Goal: Transaction & Acquisition: Purchase product/service

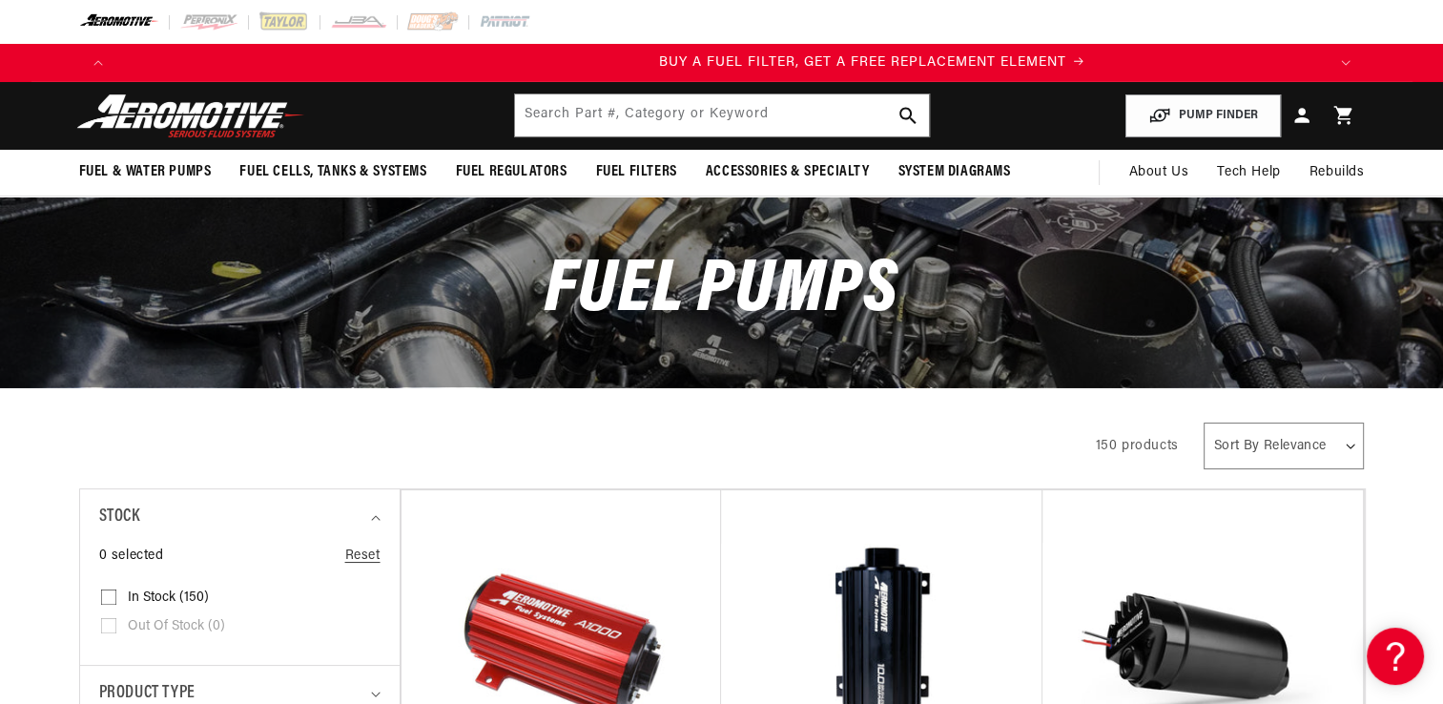
scroll to position [0, 1209]
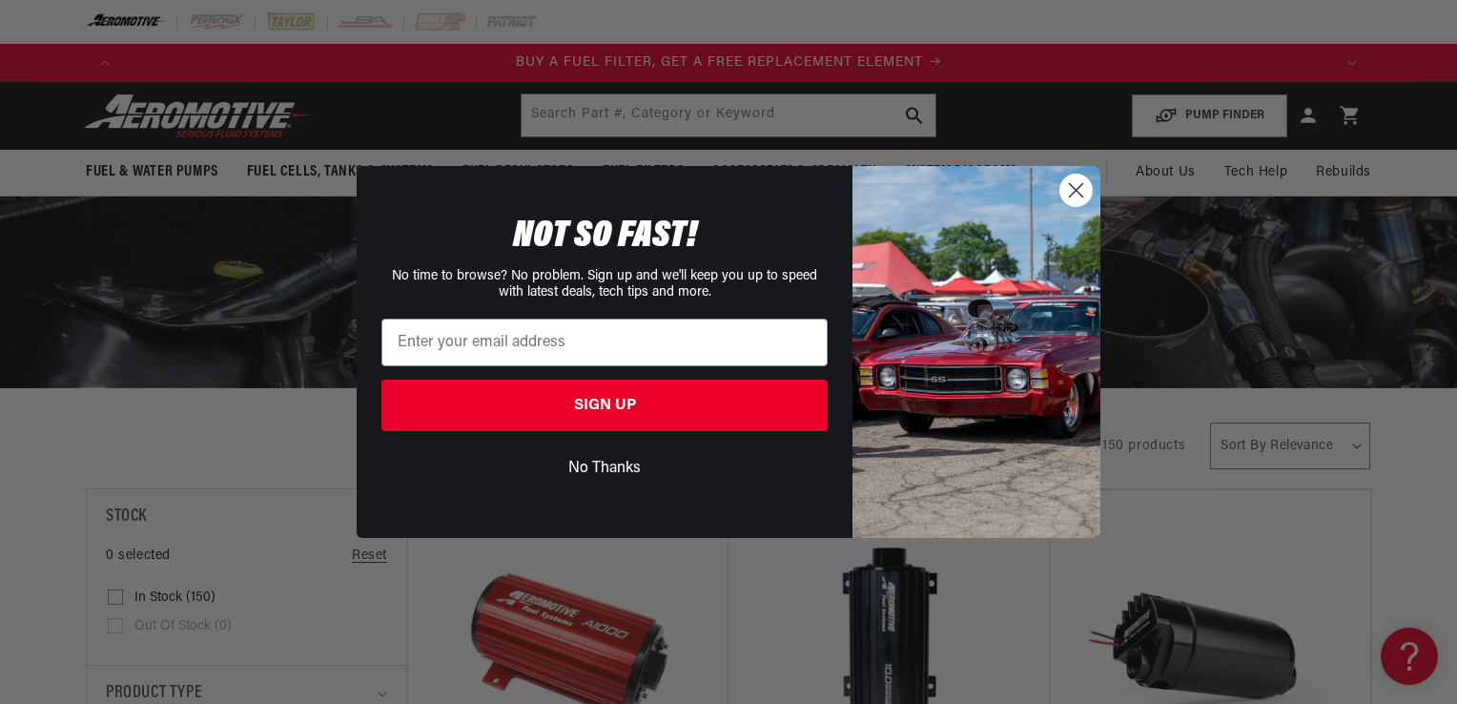
click at [1072, 197] on circle "Close dialog" at bounding box center [1075, 189] width 31 height 31
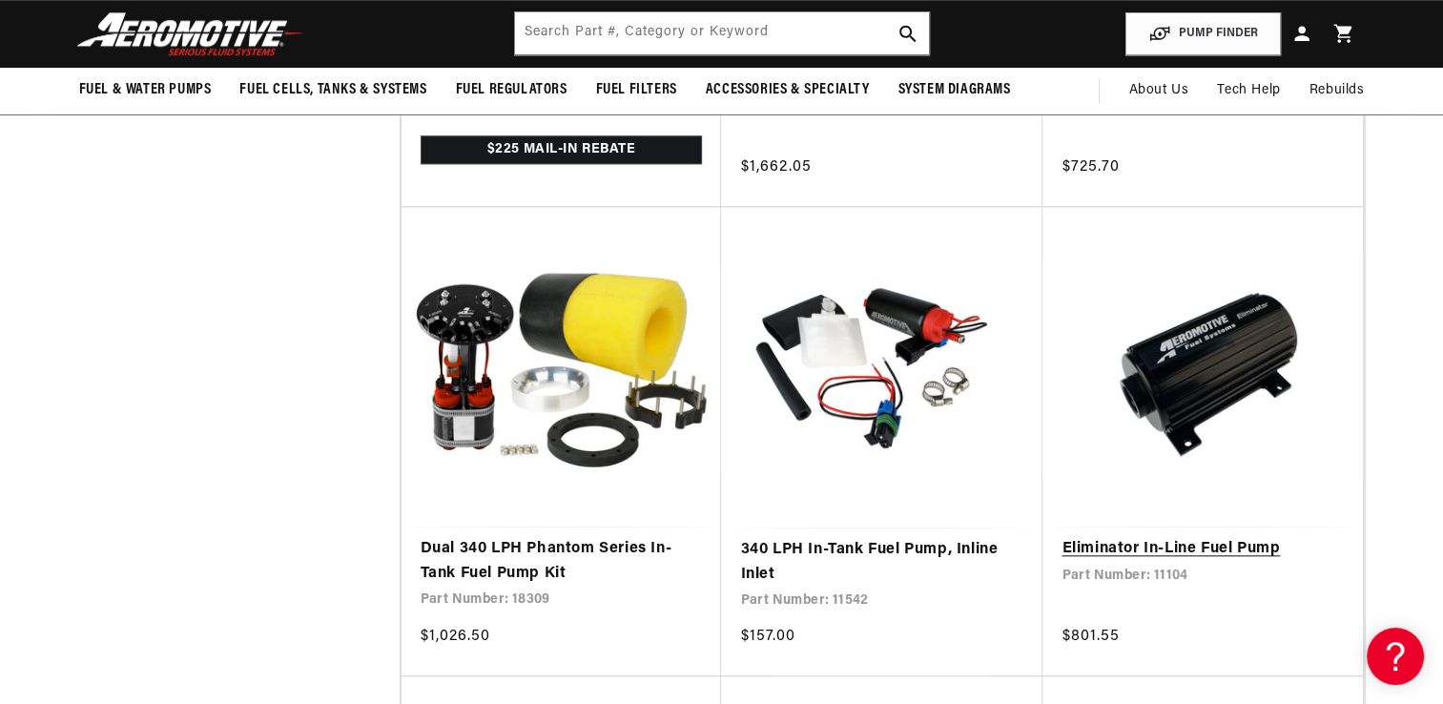
scroll to position [0, 3627]
click at [1224, 537] on link "Eliminator In-Line Fuel Pump" at bounding box center [1202, 549] width 282 height 25
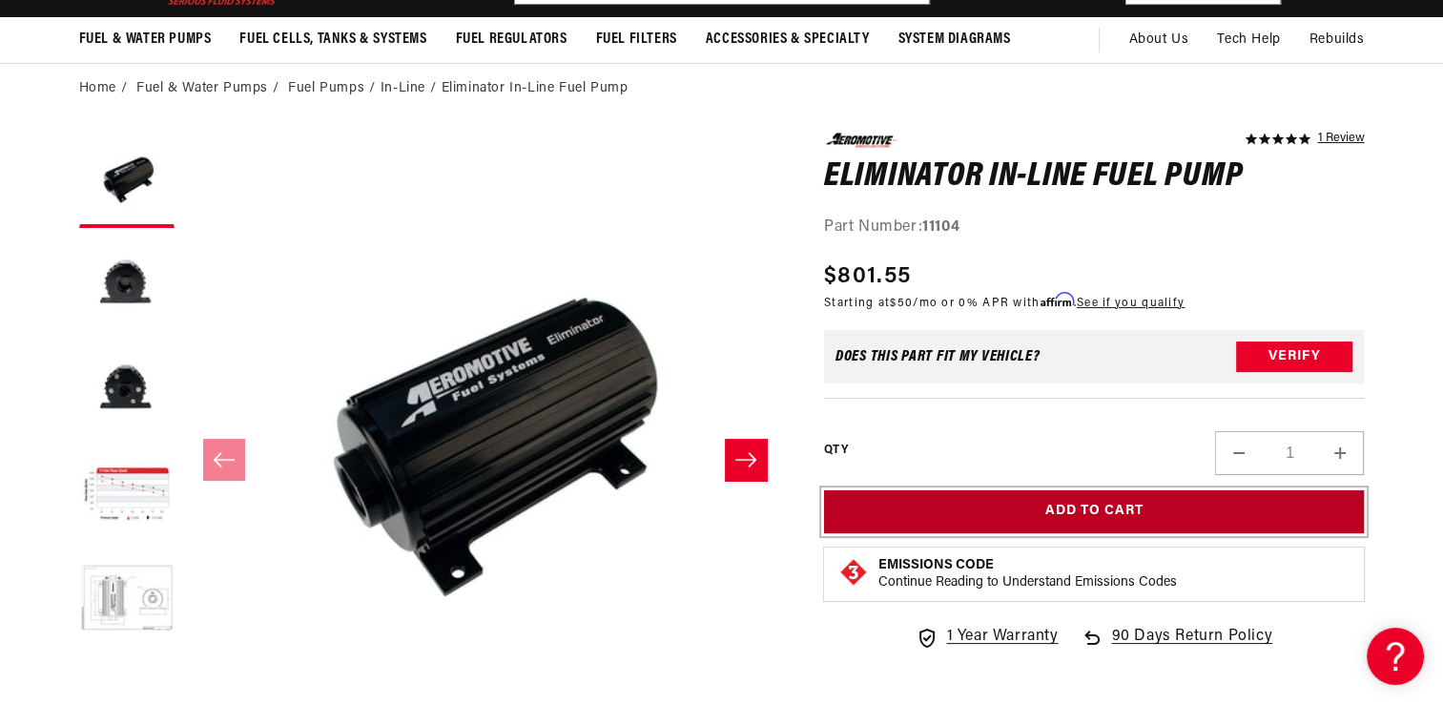
click at [1099, 514] on button "Add to Cart" at bounding box center [1094, 511] width 541 height 43
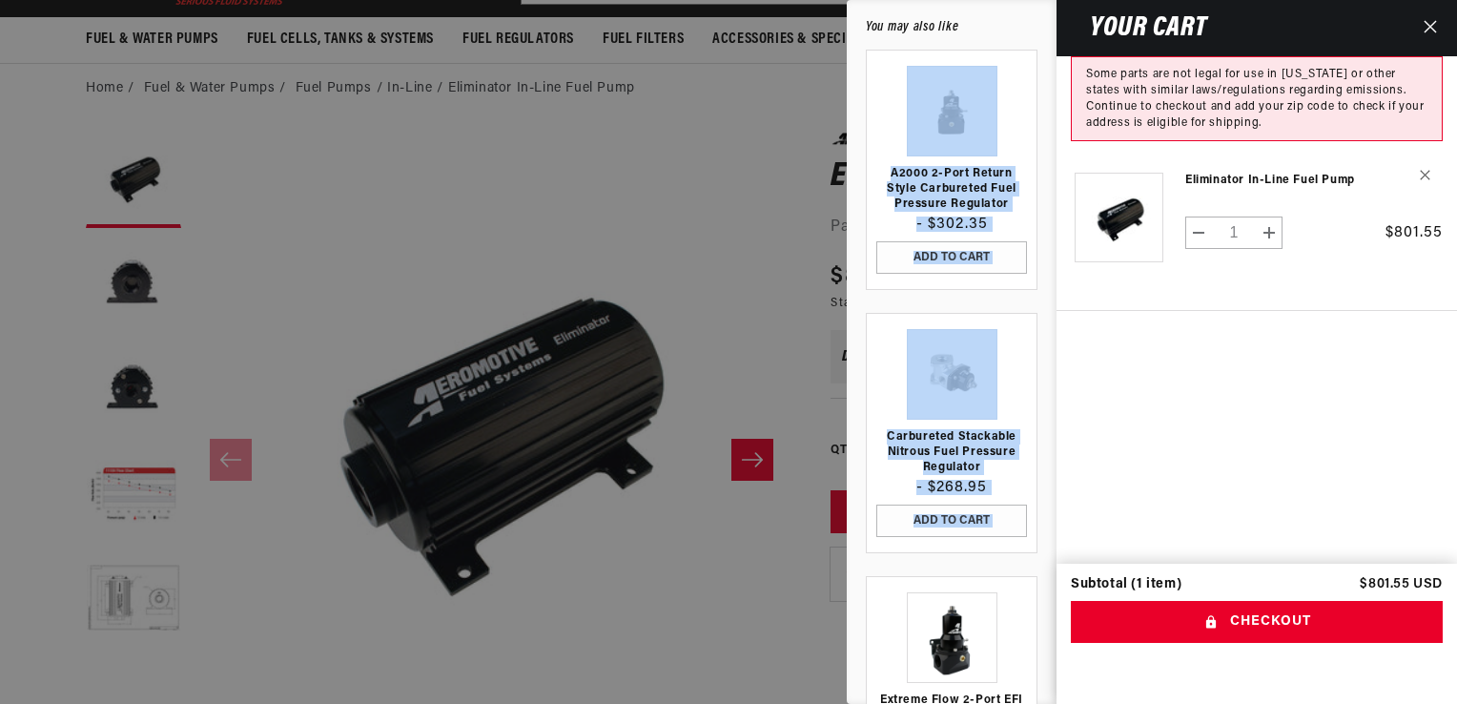
drag, startPoint x: 1036, startPoint y: 587, endPoint x: 1041, endPoint y: 449, distance: 138.3
click at [1041, 449] on div "A2000 2-Port Return Style Carbureted Fuel Pressure Regulator - $302.35 ADD TO C…" at bounding box center [951, 383] width 200 height 666
click at [1430, 29] on icon "Close" at bounding box center [1429, 26] width 13 height 13
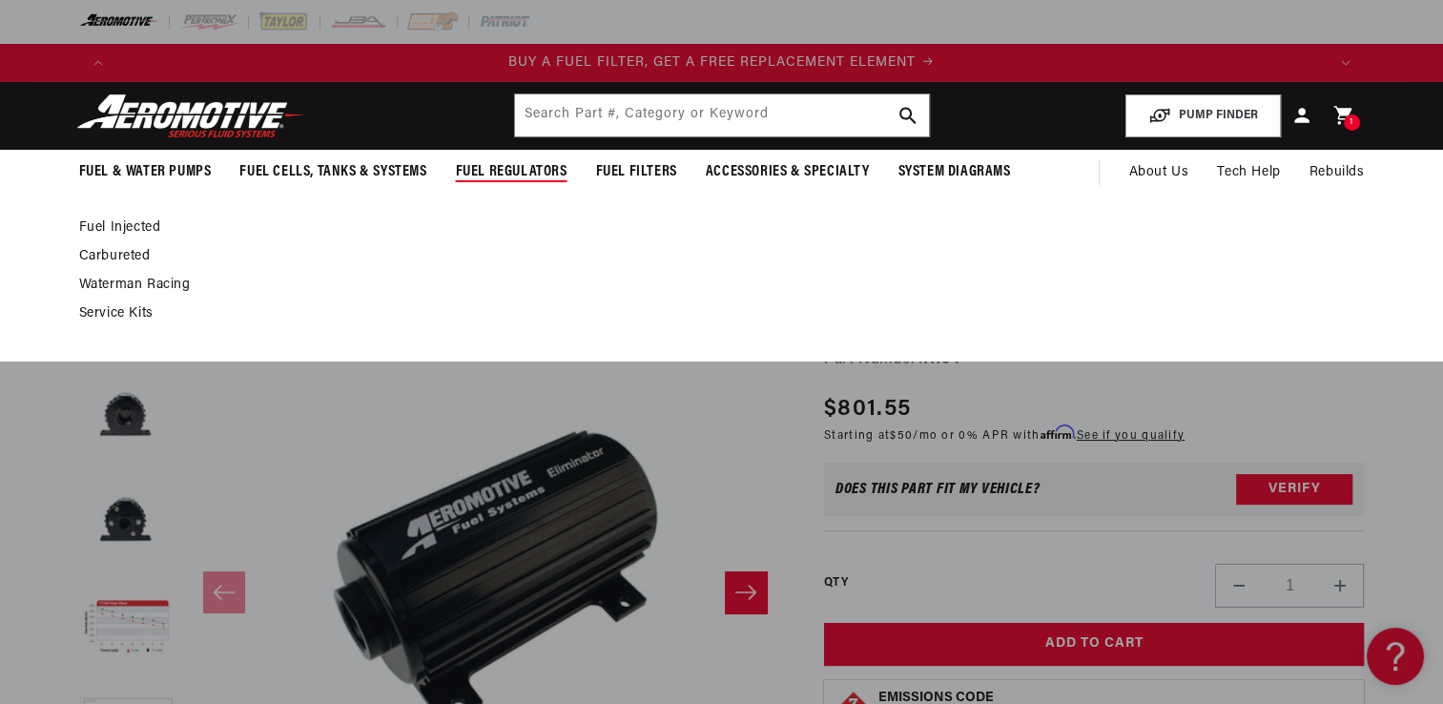
click at [525, 166] on span "Fuel Regulators" at bounding box center [512, 172] width 112 height 20
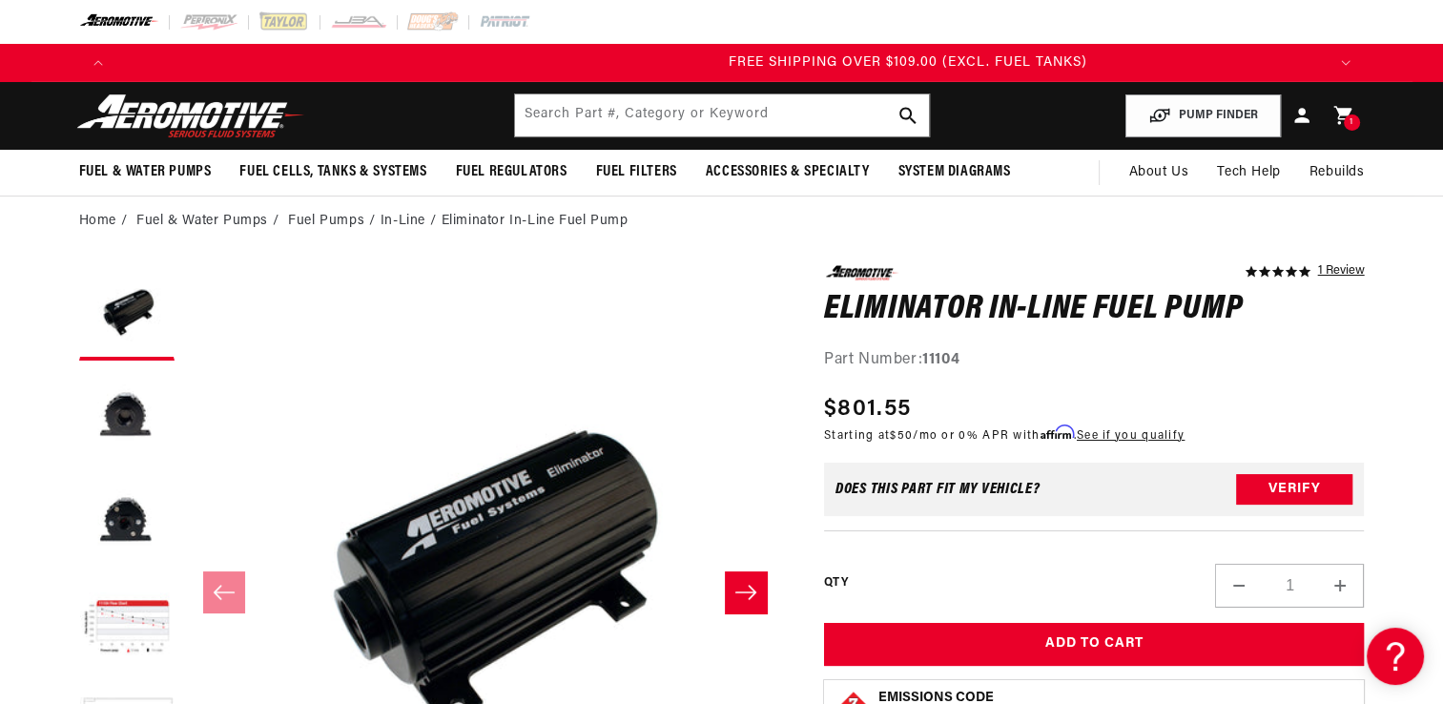
scroll to position [0, 3627]
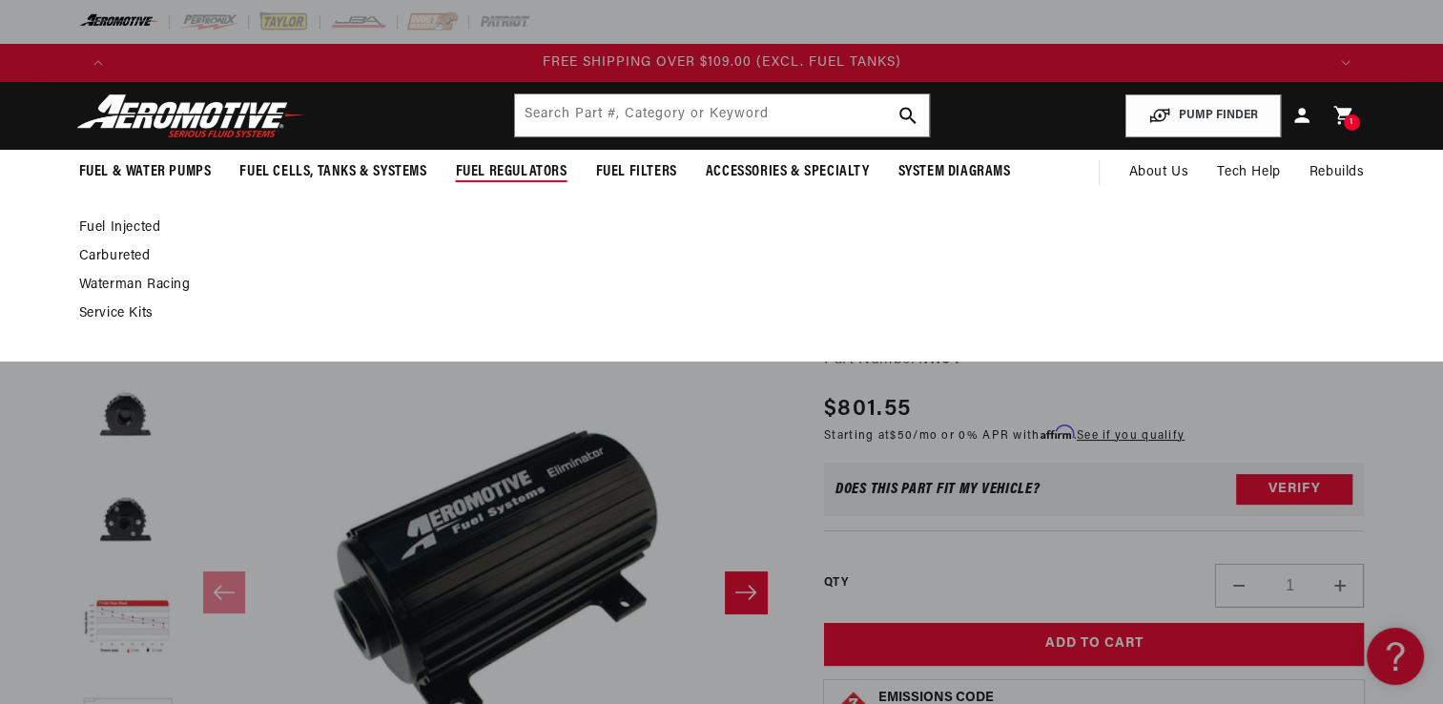
click at [507, 162] on span "Fuel Regulators" at bounding box center [512, 172] width 112 height 20
click at [528, 173] on span "Fuel Regulators" at bounding box center [512, 172] width 112 height 20
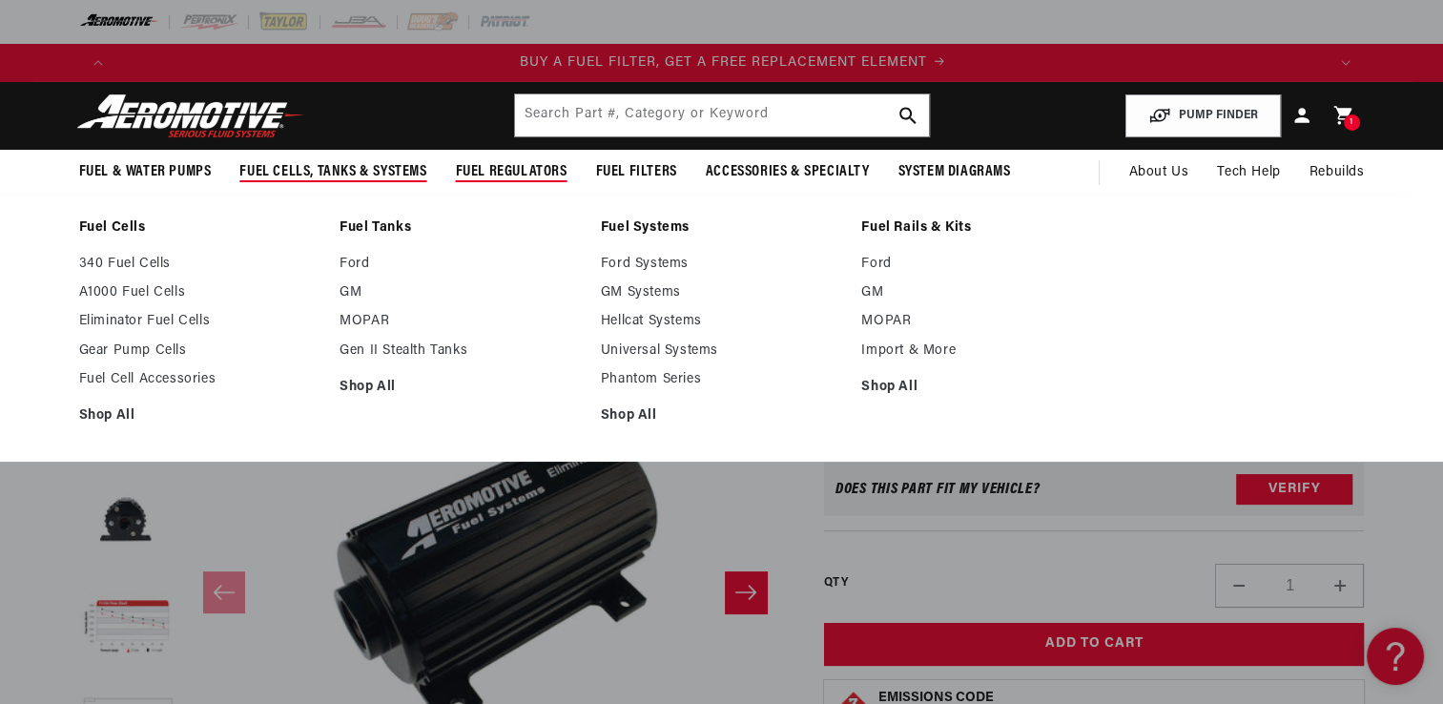
scroll to position [0, 1209]
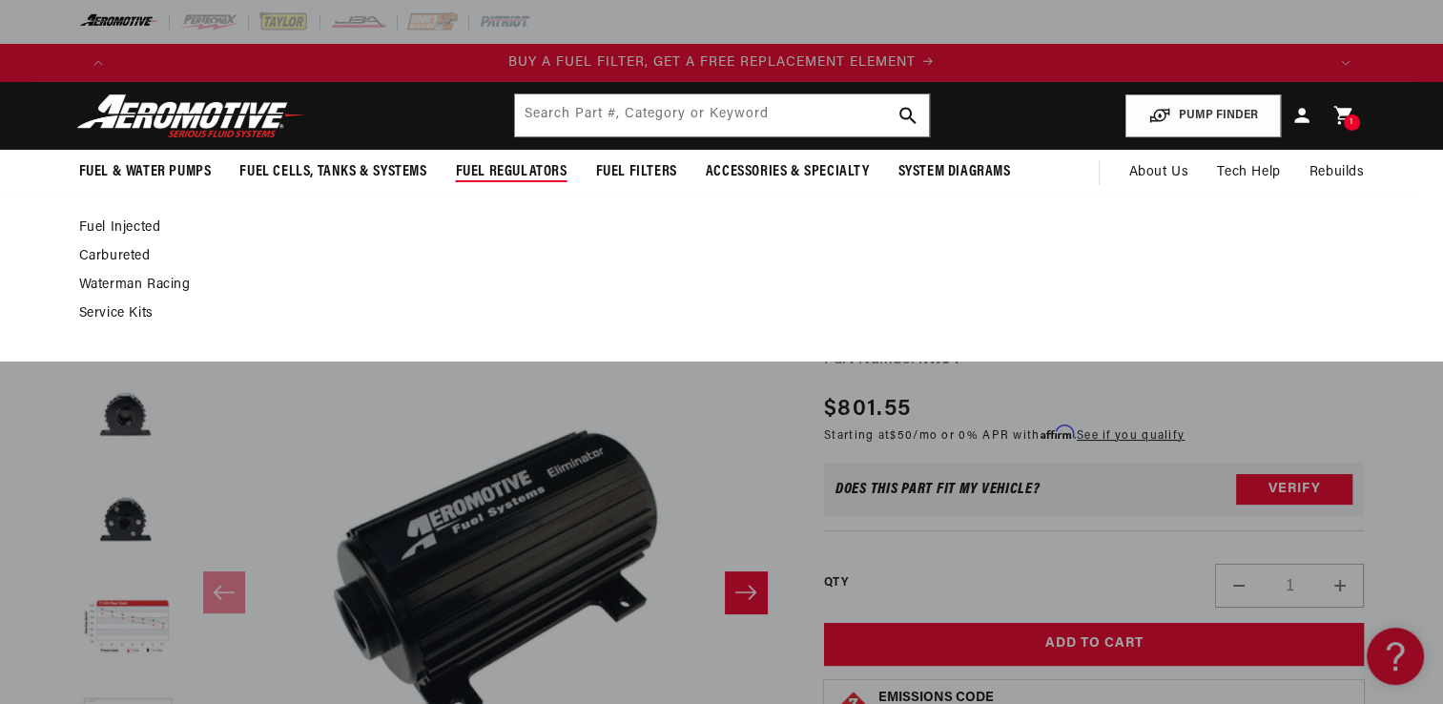
click at [142, 227] on link "Fuel Injected" at bounding box center [712, 227] width 1266 height 17
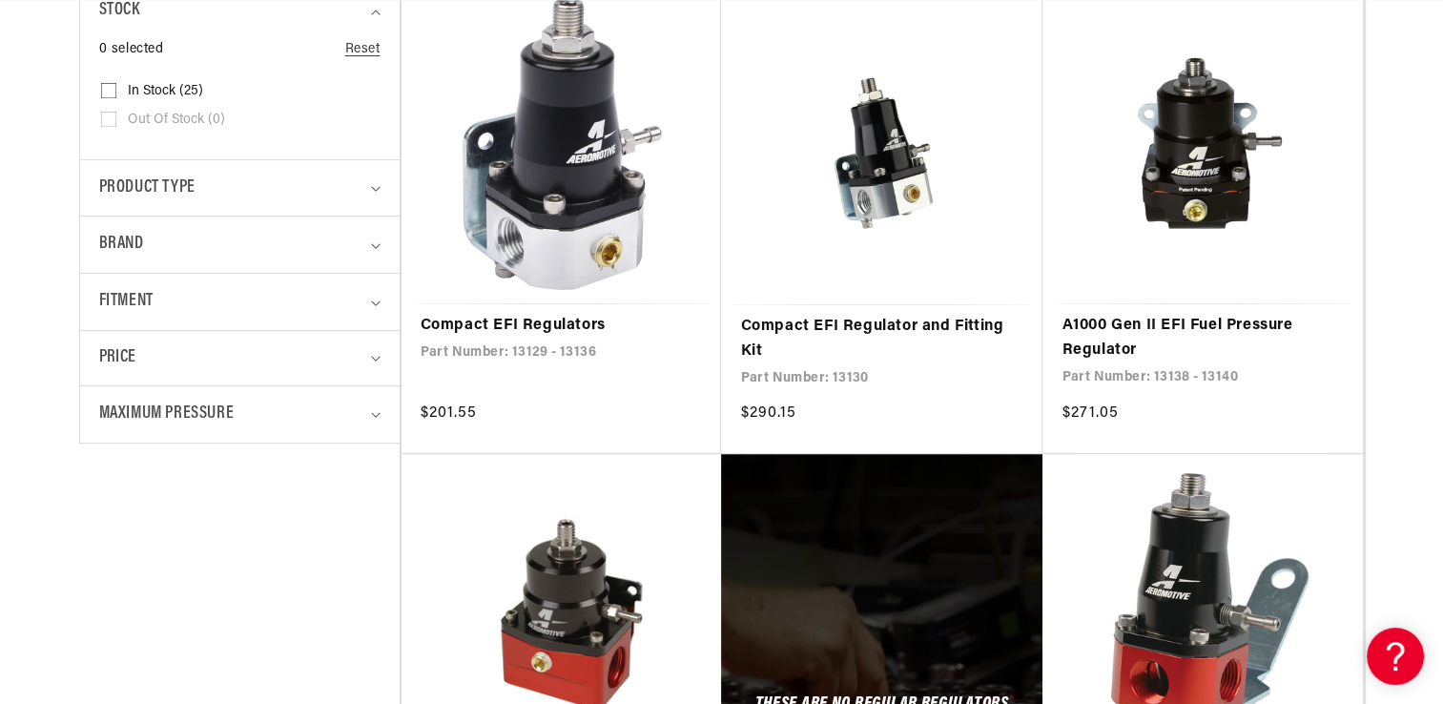
scroll to position [0, 145]
click at [1117, 333] on link "A1000 Gen II EFI Fuel Pressure Regulator" at bounding box center [1202, 338] width 282 height 49
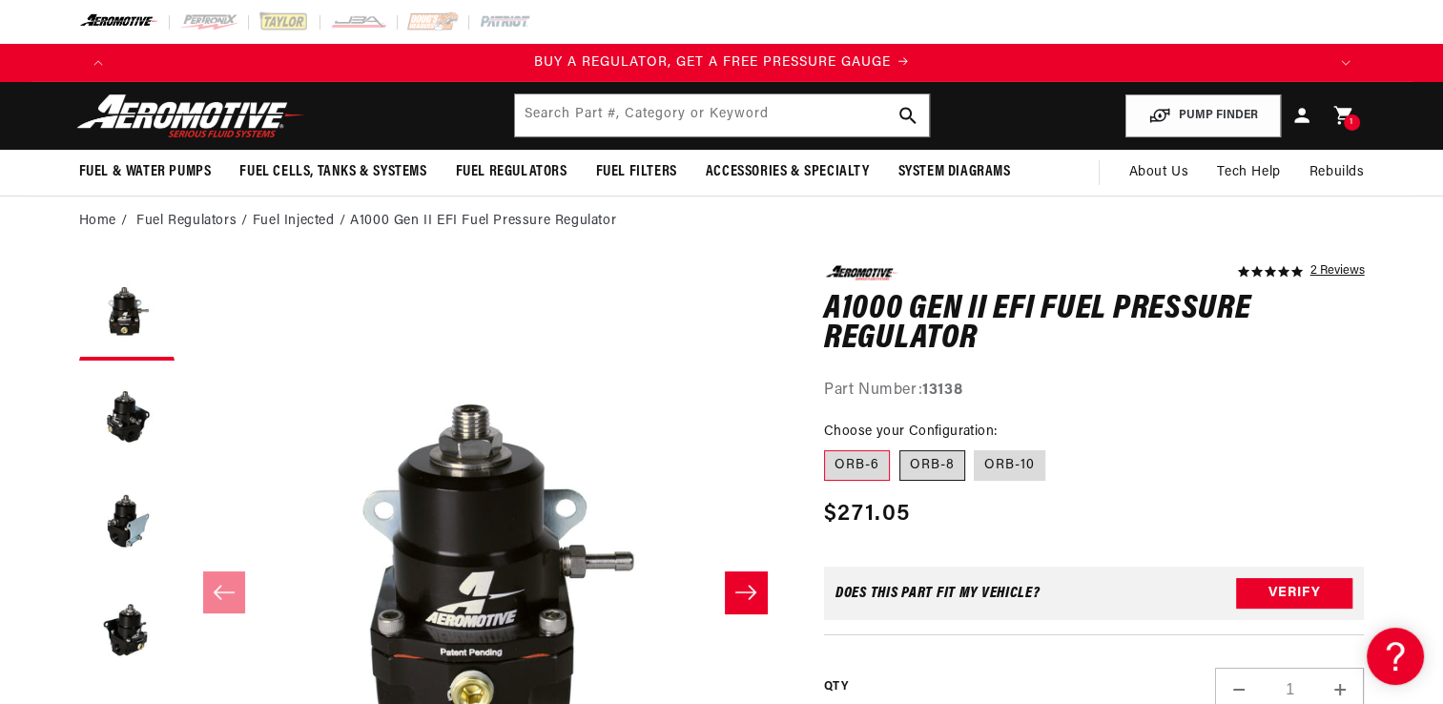
click at [941, 467] on label "ORB-8" at bounding box center [932, 465] width 66 height 31
click at [900, 447] on input "ORB-8" at bounding box center [899, 446] width 1 height 1
radio input "true"
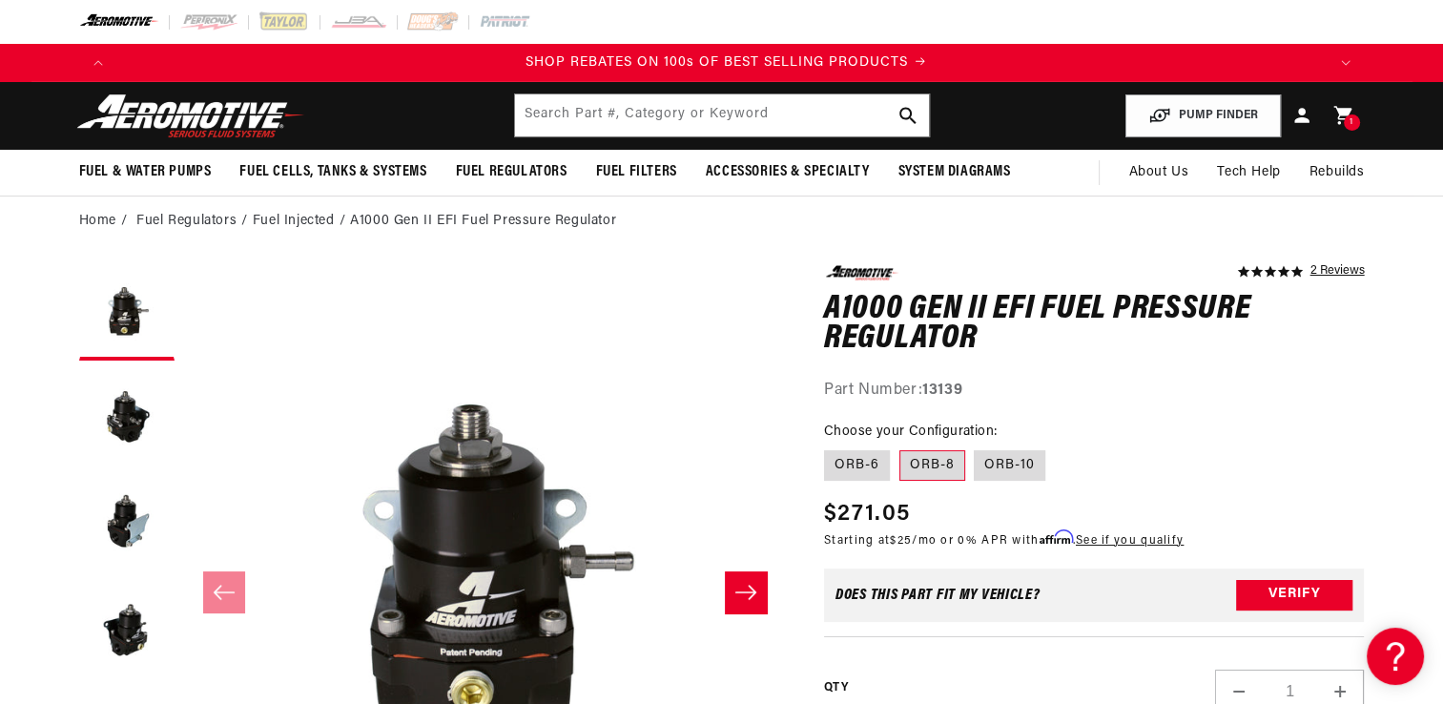
scroll to position [0, 2418]
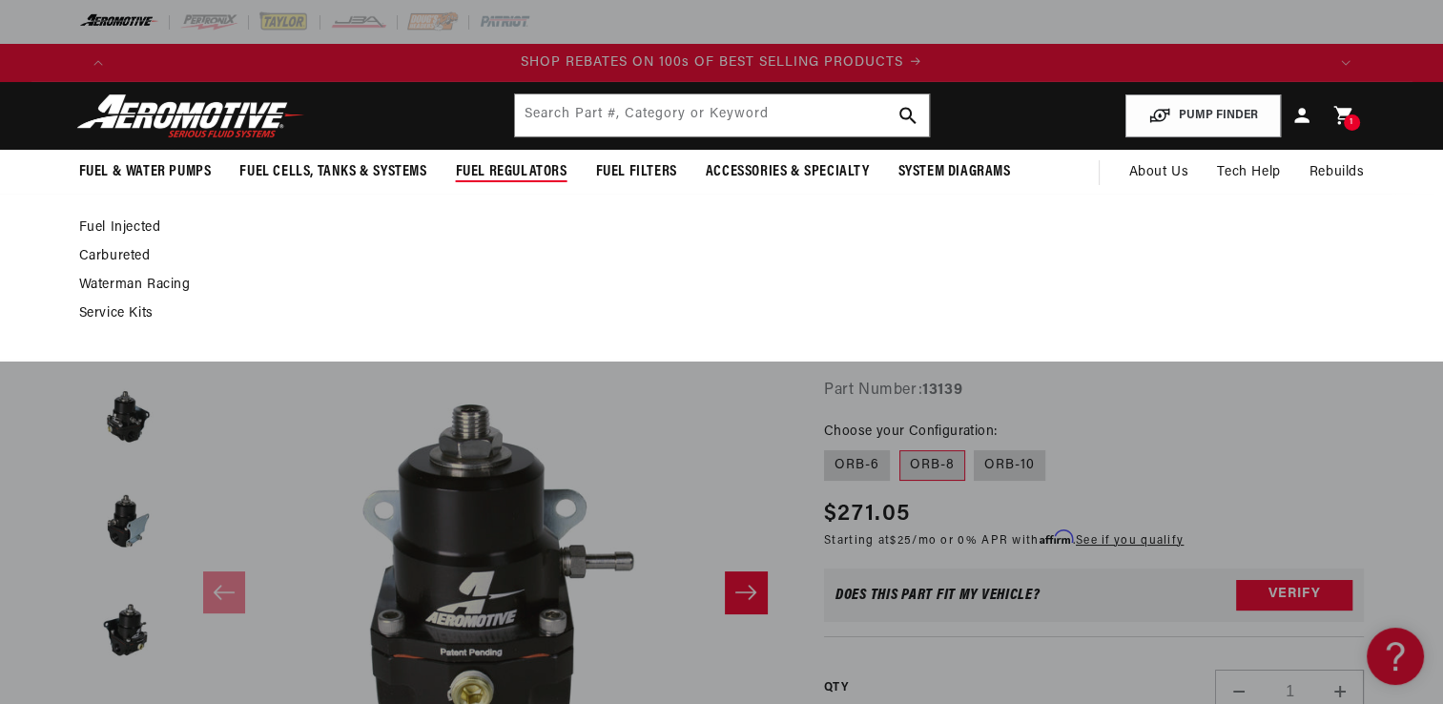
click at [117, 225] on link "Fuel Injected" at bounding box center [712, 227] width 1266 height 17
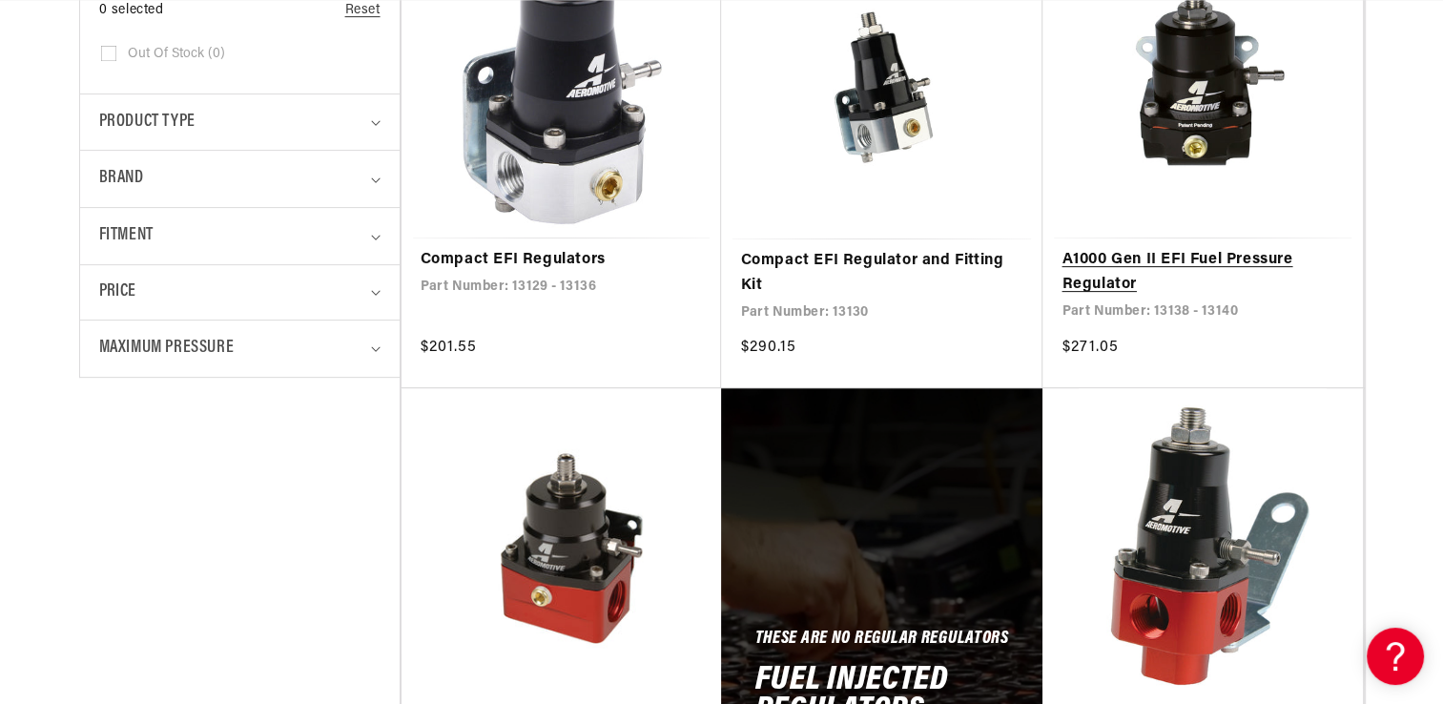
click at [1107, 281] on link "A1000 Gen II EFI Fuel Pressure Regulator" at bounding box center [1202, 272] width 282 height 49
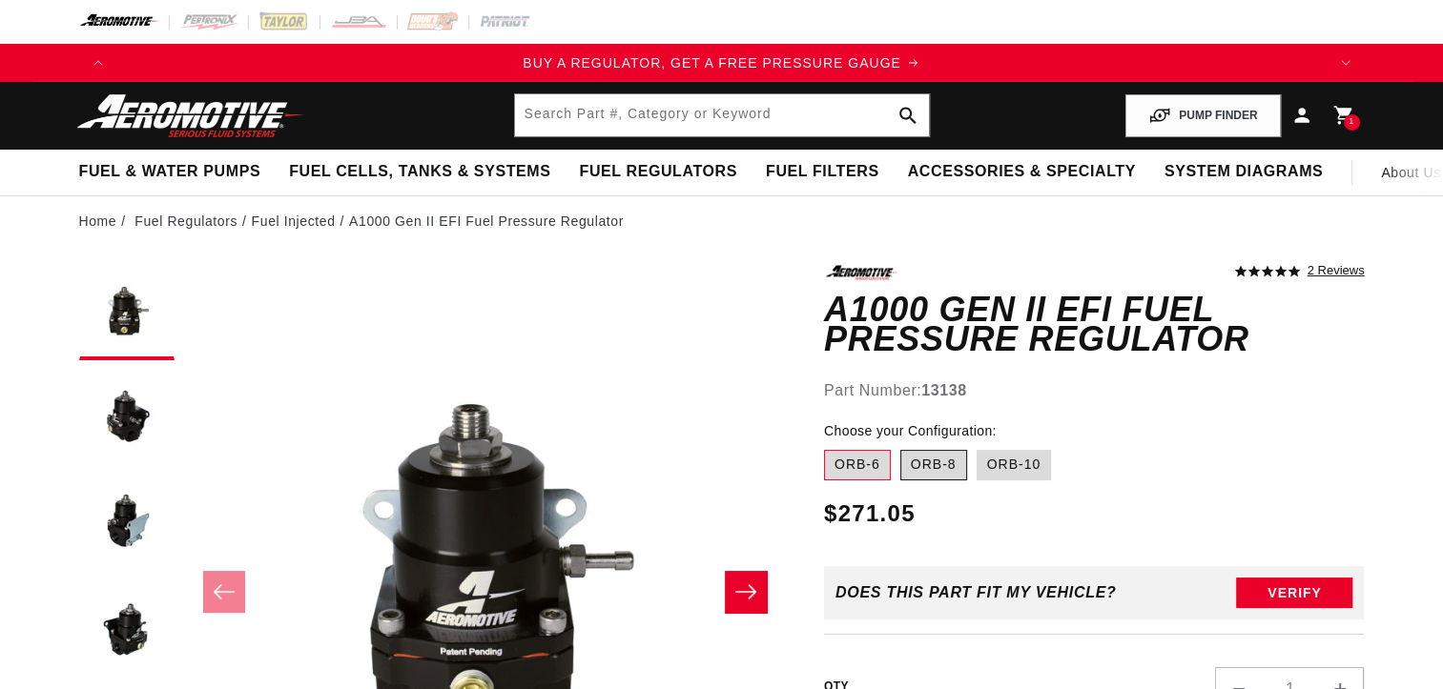
click at [943, 472] on label "ORB-8" at bounding box center [933, 465] width 67 height 31
click at [901, 447] on input "ORB-8" at bounding box center [900, 446] width 1 height 1
radio input "true"
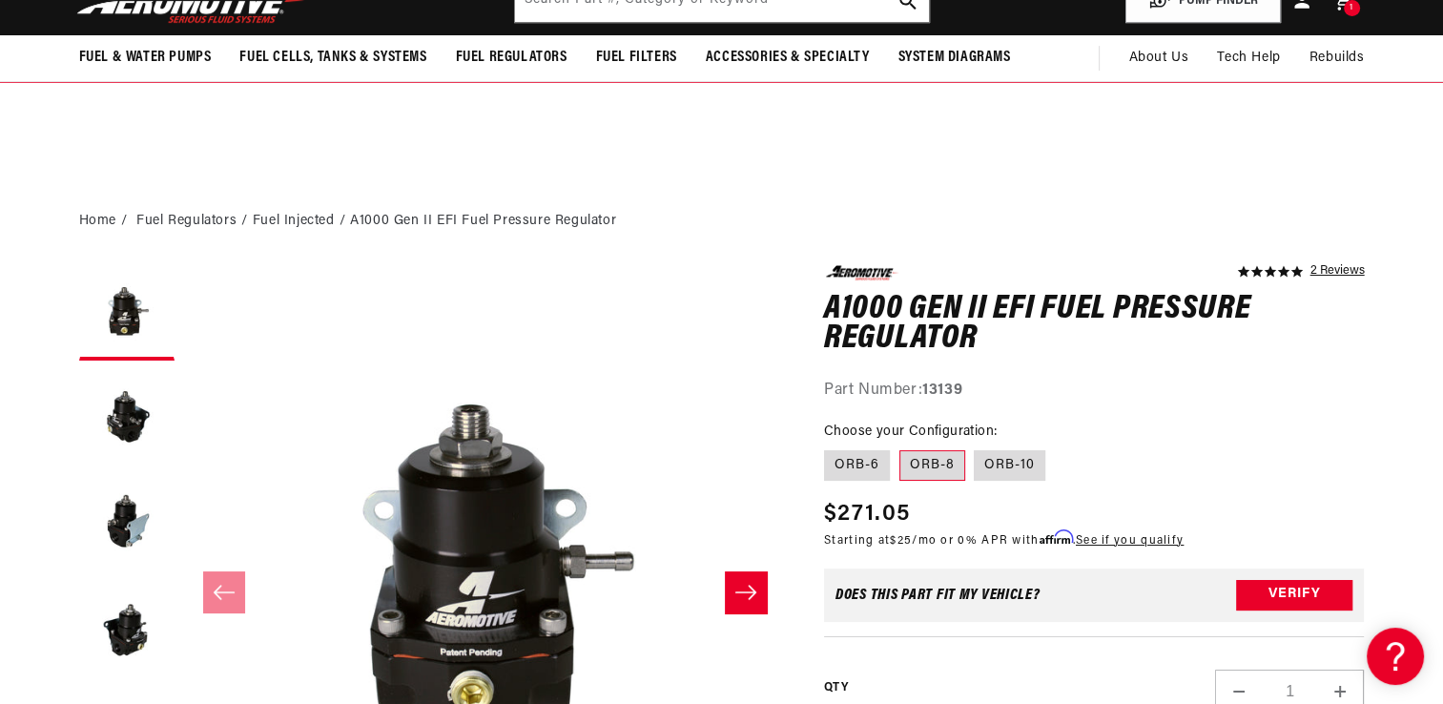
scroll to position [248, 0]
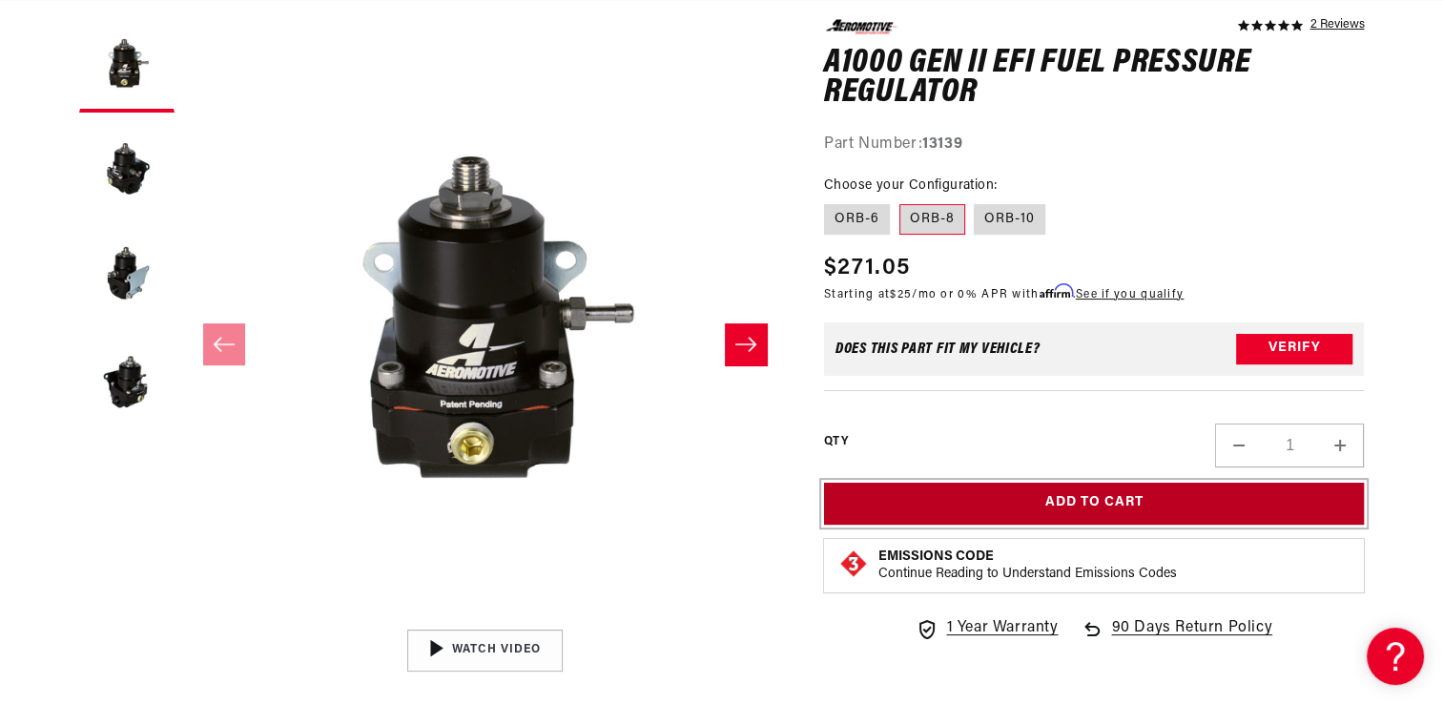
click at [1090, 501] on button "Add to Cart" at bounding box center [1094, 502] width 541 height 43
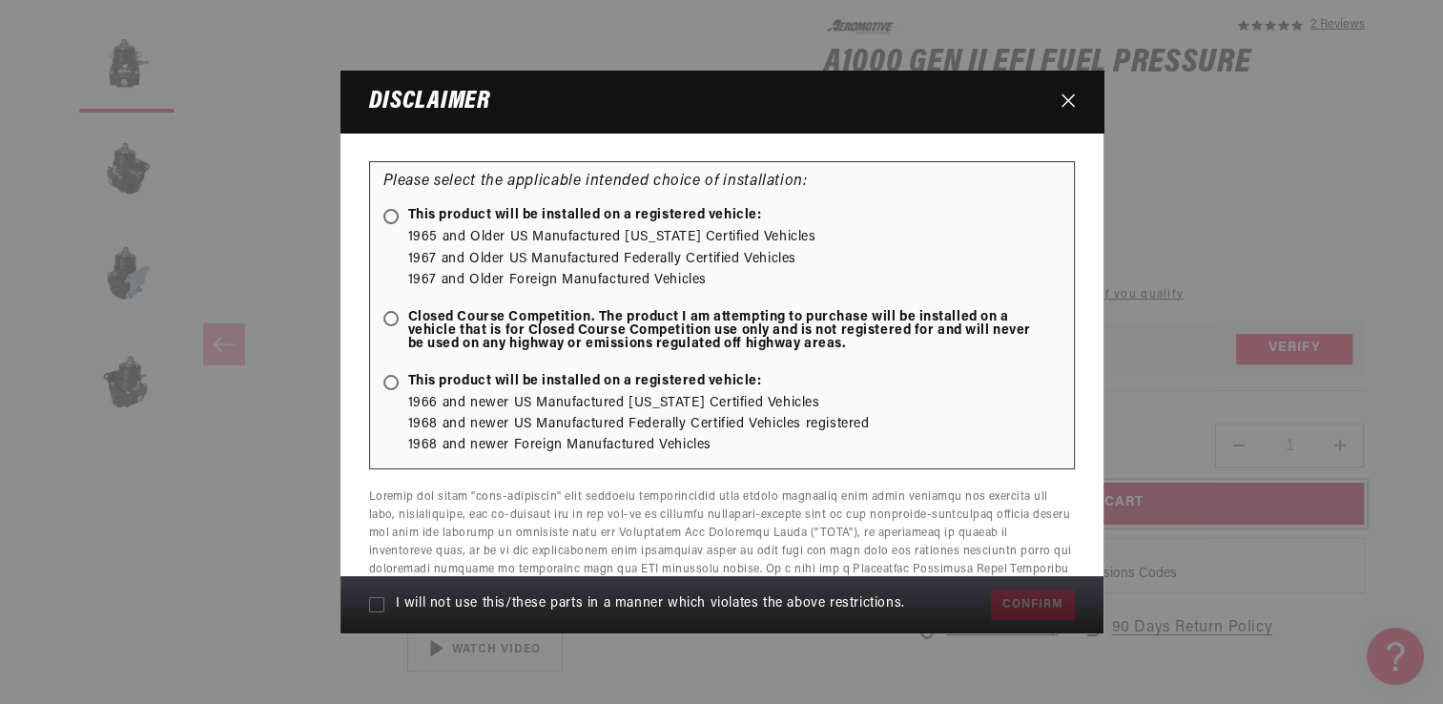
scroll to position [0, 2418]
click at [393, 224] on label "This product will be installed on a registered vehicle:" at bounding box center [721, 218] width 677 height 18
click at [393, 224] on input "This product will be installed on a registered vehicle:" at bounding box center [394, 218] width 12 height 12
radio input "true"
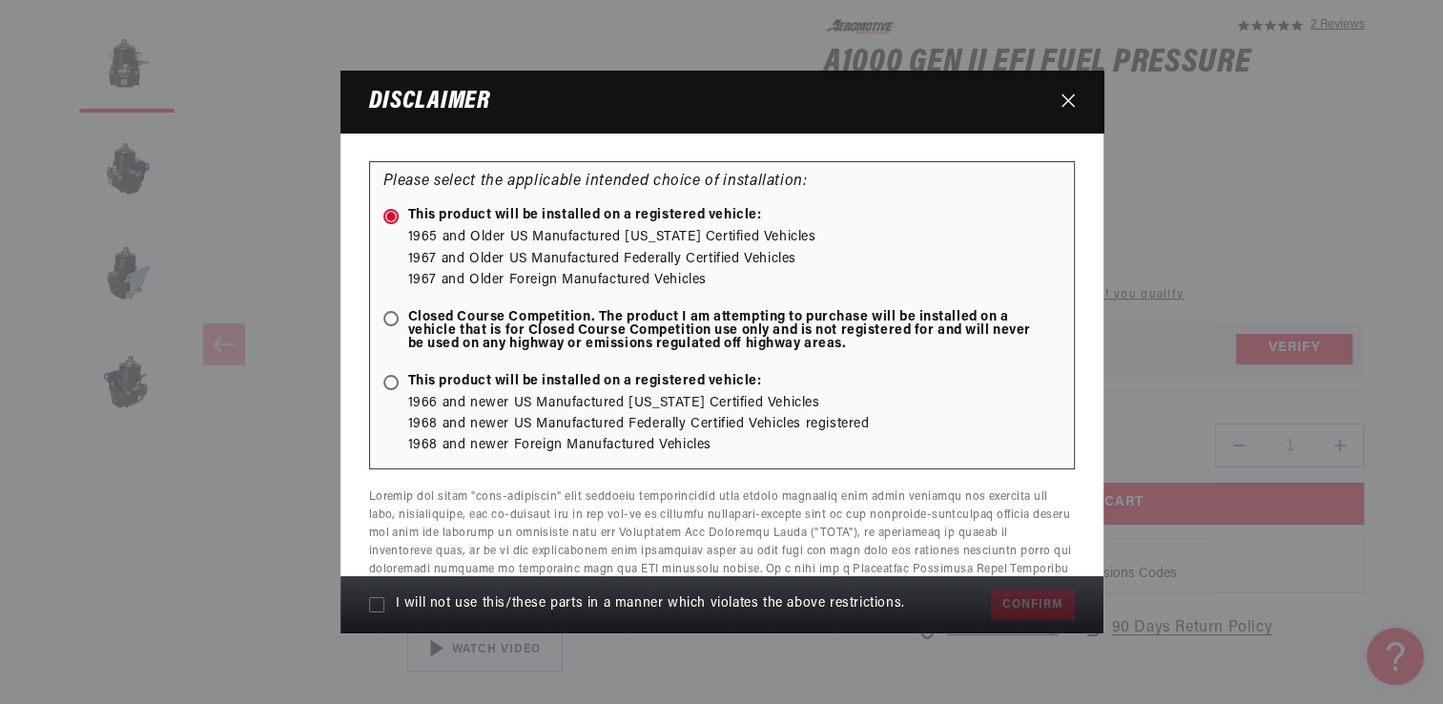
click at [383, 328] on span "Closed Course Competition. The product I am attempting to purchase will be inst…" at bounding box center [712, 331] width 658 height 40
click at [388, 326] on input "Closed Course Competition. The product I am attempting to purchase will be inst…" at bounding box center [394, 320] width 12 height 12
radio input "true"
click at [370, 601] on icon at bounding box center [376, 604] width 15 height 15
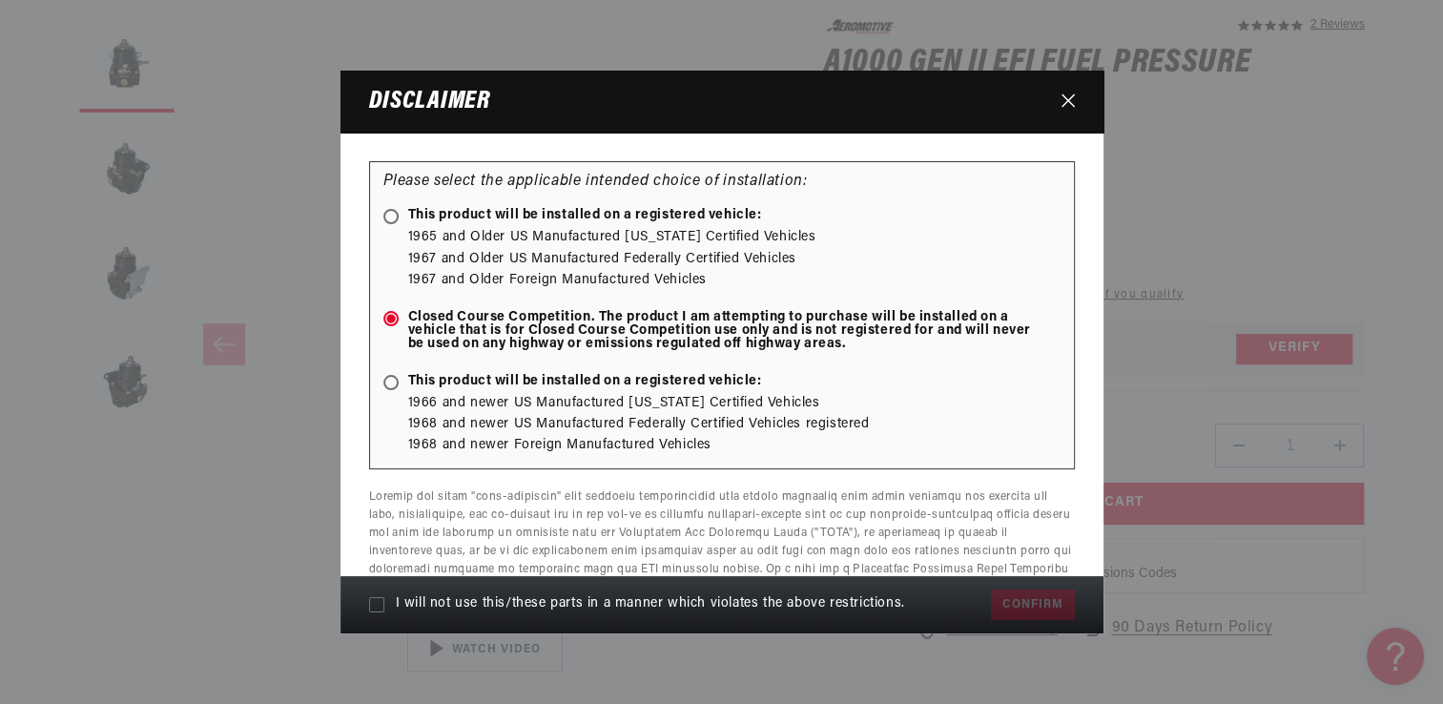
click at [370, 601] on input "I will not use this/these parts in a manner which violates the above restrictio…" at bounding box center [376, 604] width 15 height 15
checkbox input "true"
click at [1031, 609] on button "Confirm" at bounding box center [1032, 604] width 83 height 31
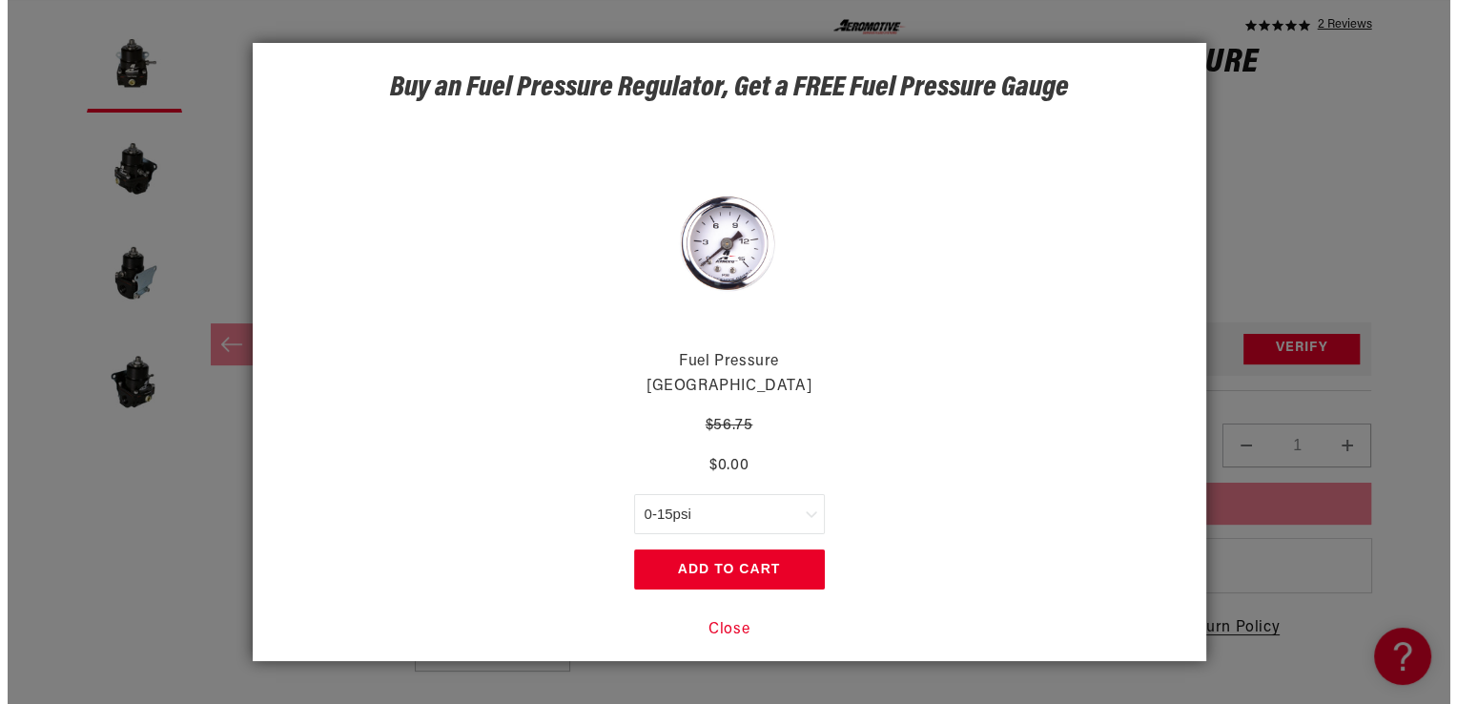
scroll to position [0, 3627]
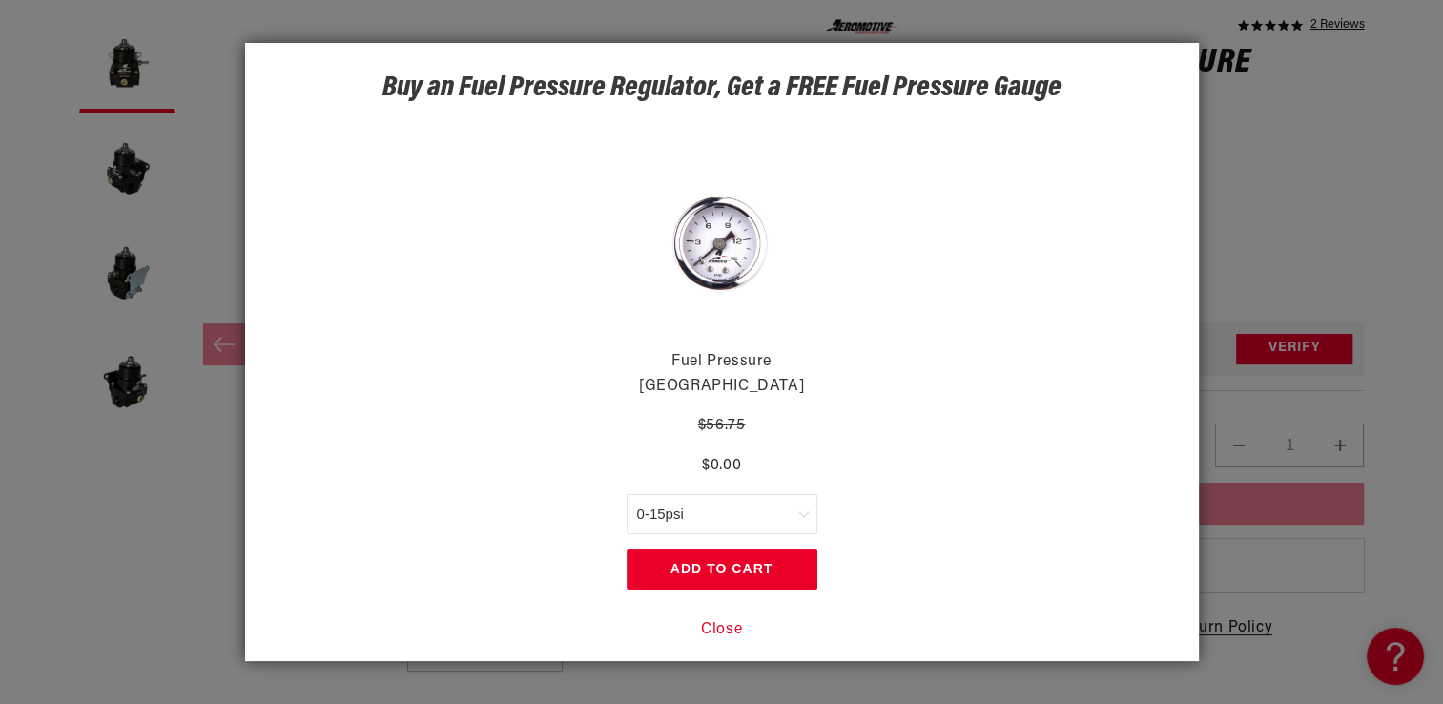
click at [713, 618] on button "Close" at bounding box center [721, 630] width 41 height 25
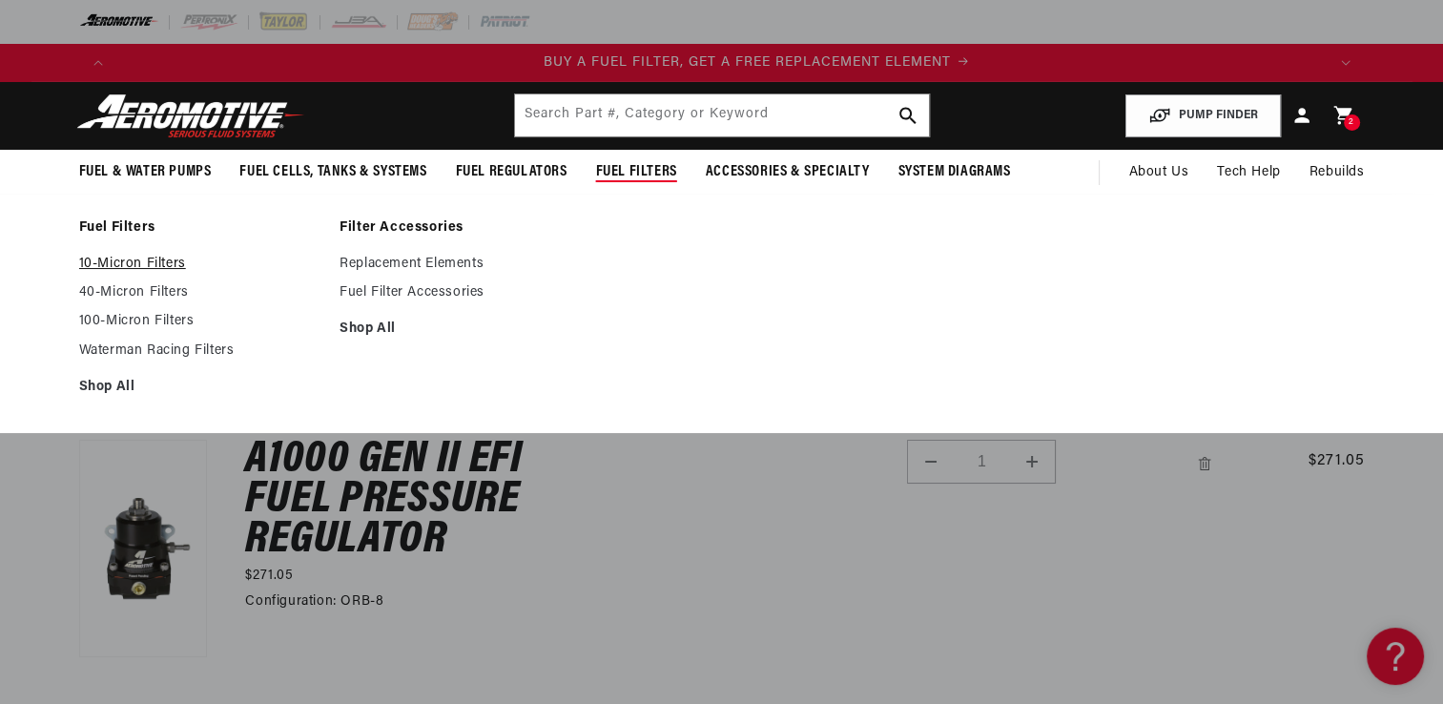
scroll to position [0, 1209]
click at [138, 258] on link "10-Micron Filters" at bounding box center [200, 264] width 242 height 17
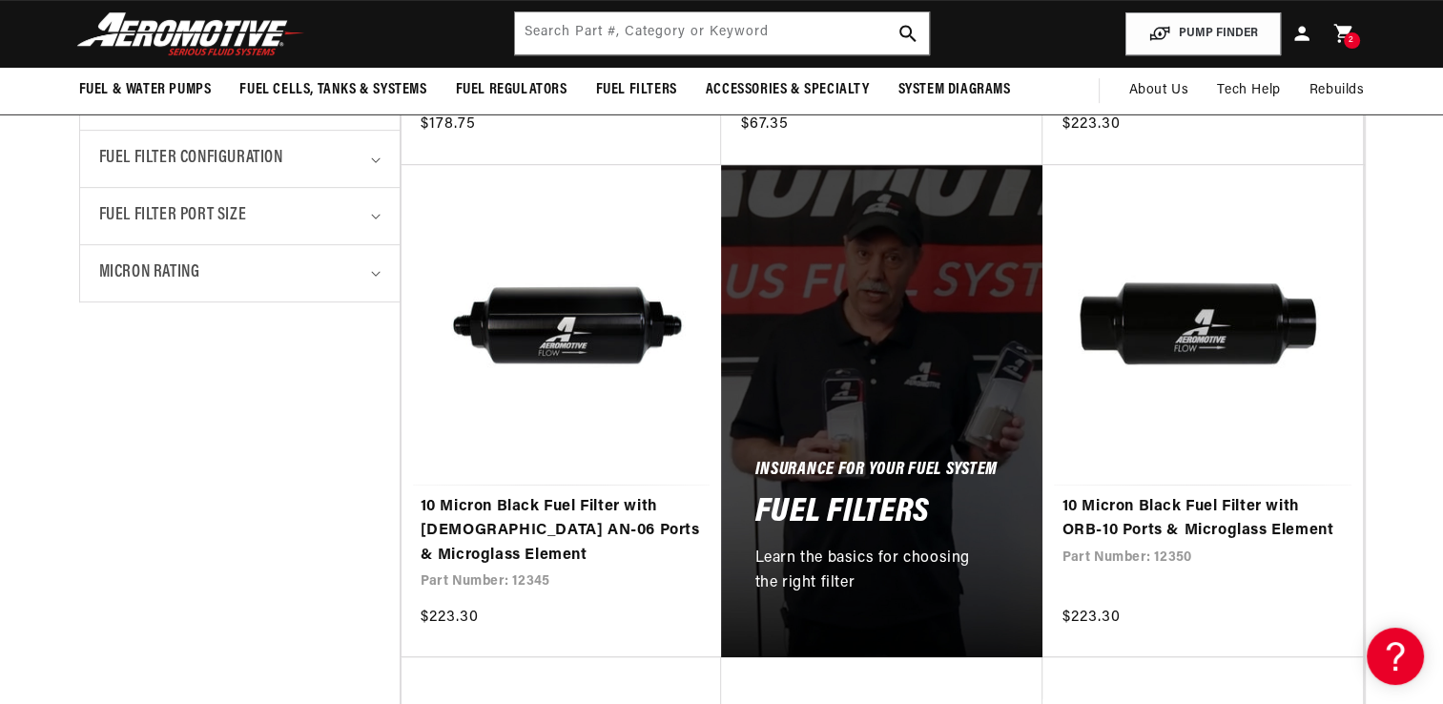
scroll to position [591, 0]
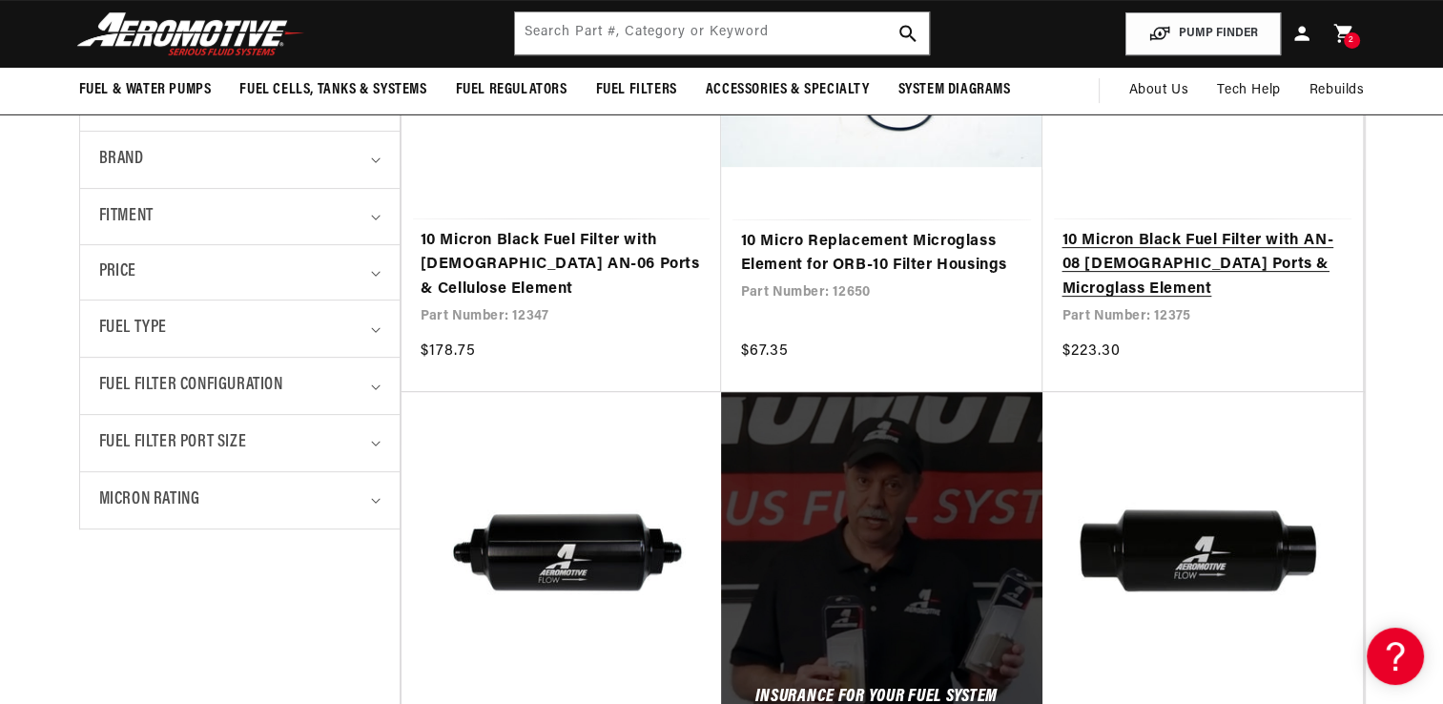
click at [1122, 245] on link "10 Micron Black Fuel Filter with AN-08 [DEMOGRAPHIC_DATA] Ports & Microglass El…" at bounding box center [1202, 265] width 282 height 73
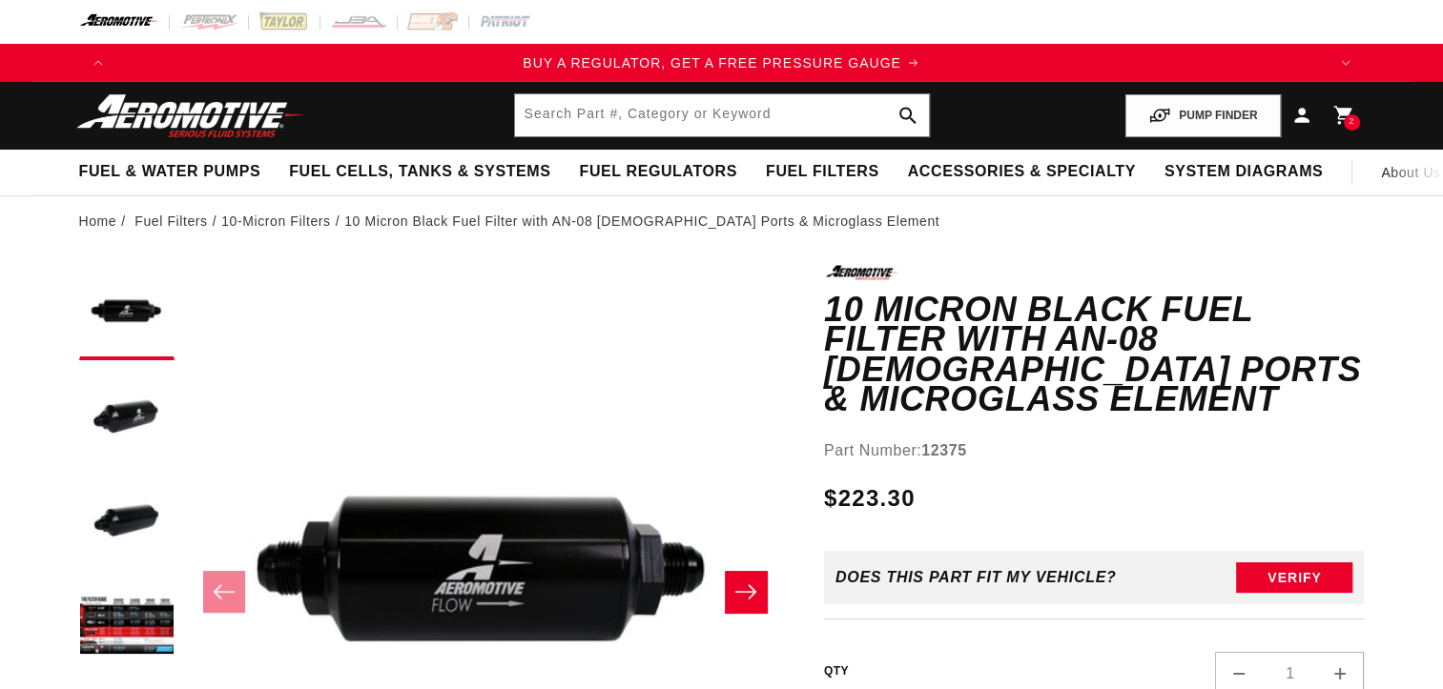
click at [1336, 650] on div "0.0 star rating Write a review 10 Micron Black Fuel Filter with AN-08 Male Port…" at bounding box center [1094, 577] width 541 height 624
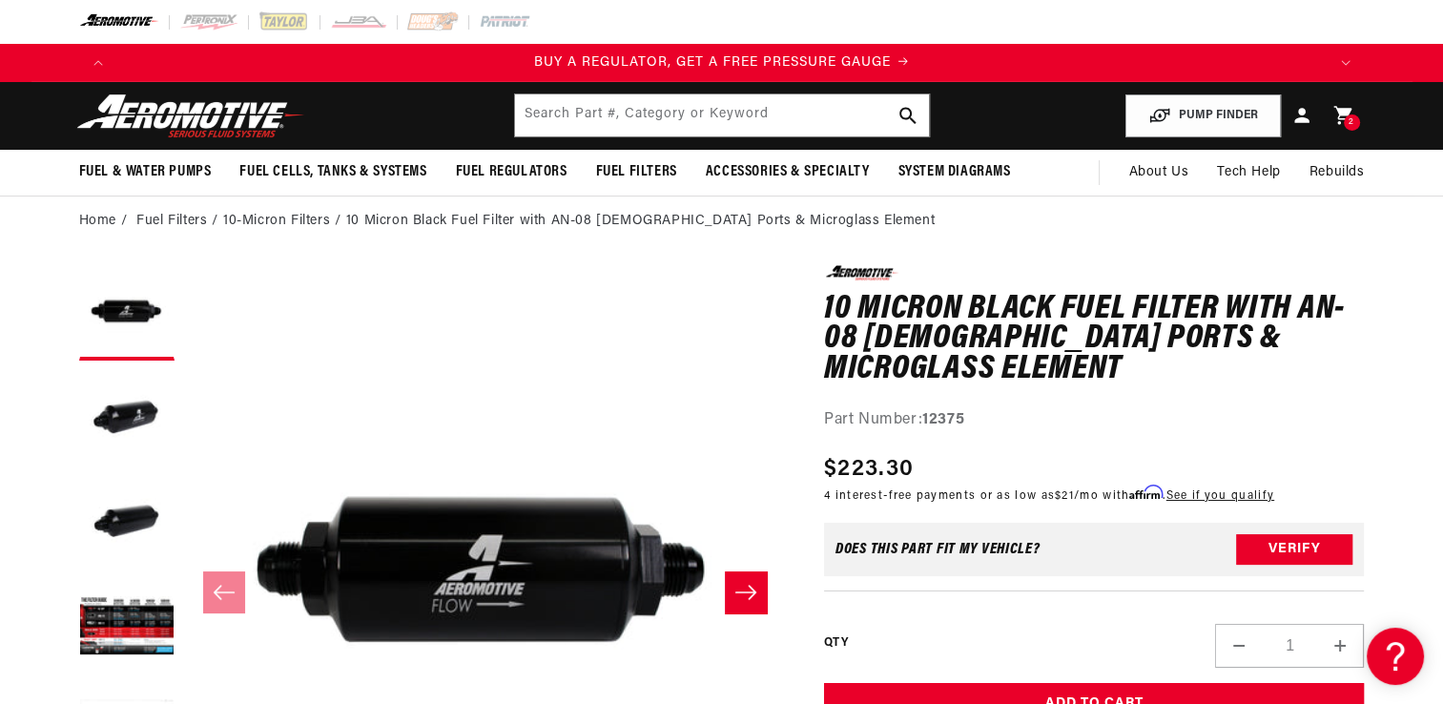
click at [1339, 624] on button "Increase quantity for 10 Micron Black Fuel Filter with AN-08 [DEMOGRAPHIC_DATA]…" at bounding box center [1340, 646] width 46 height 44
type input "2"
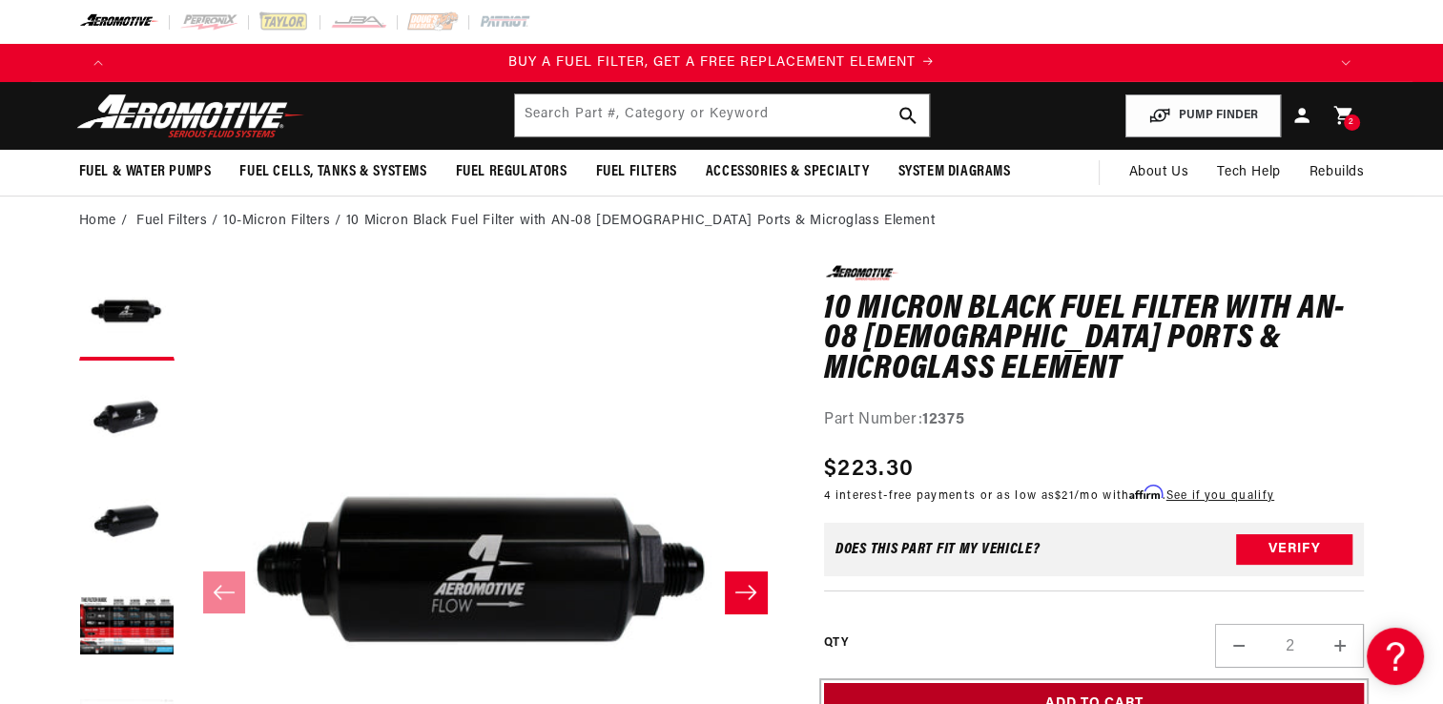
click at [1191, 683] on button "Add to Cart" at bounding box center [1094, 704] width 541 height 43
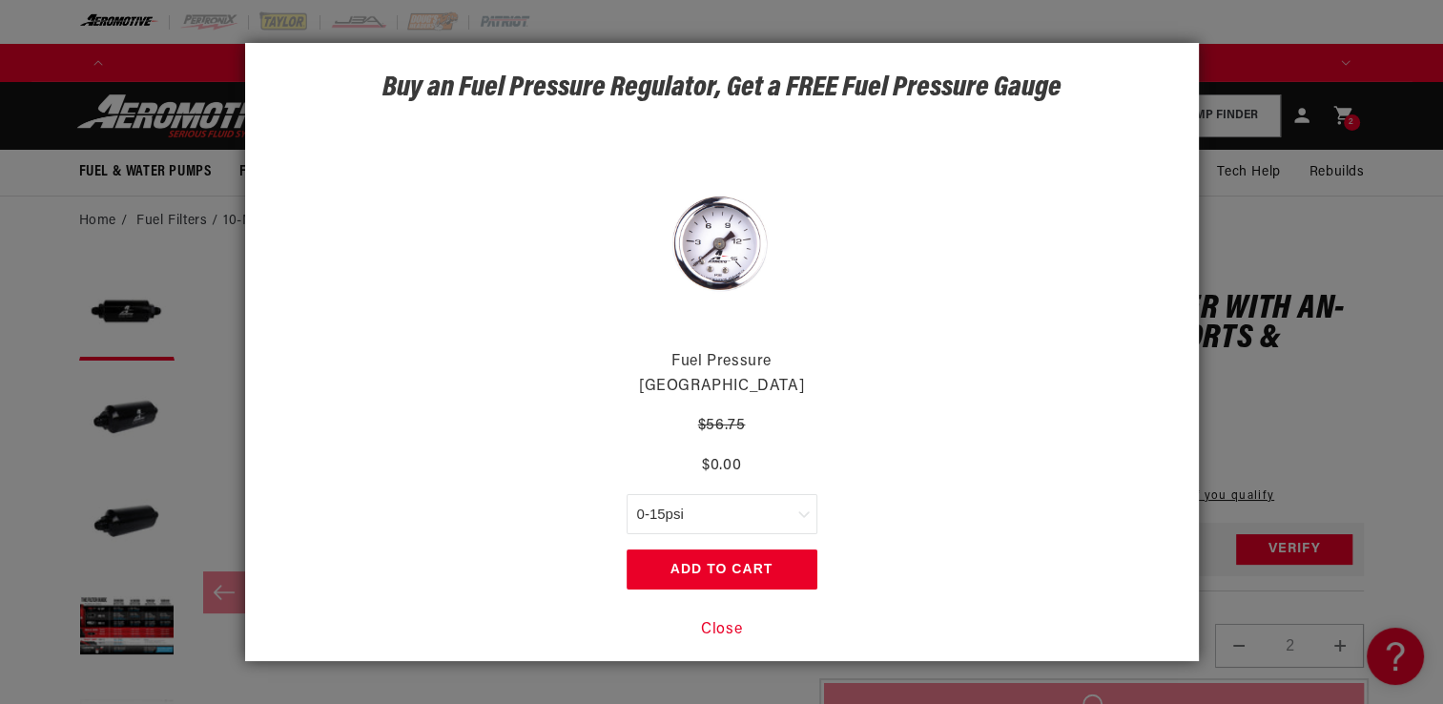
scroll to position [0, 2418]
click at [717, 618] on button "Close" at bounding box center [721, 630] width 41 height 25
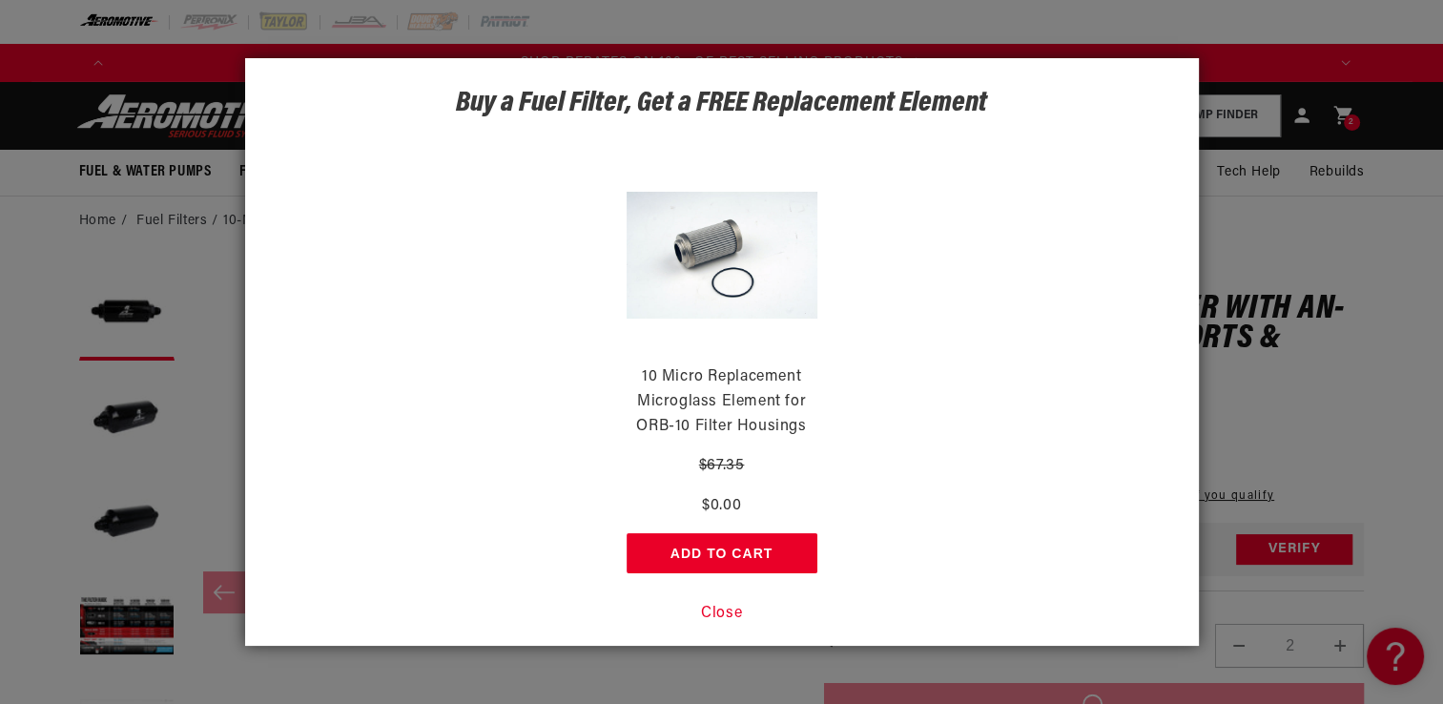
click at [722, 605] on button "Close" at bounding box center [721, 614] width 41 height 25
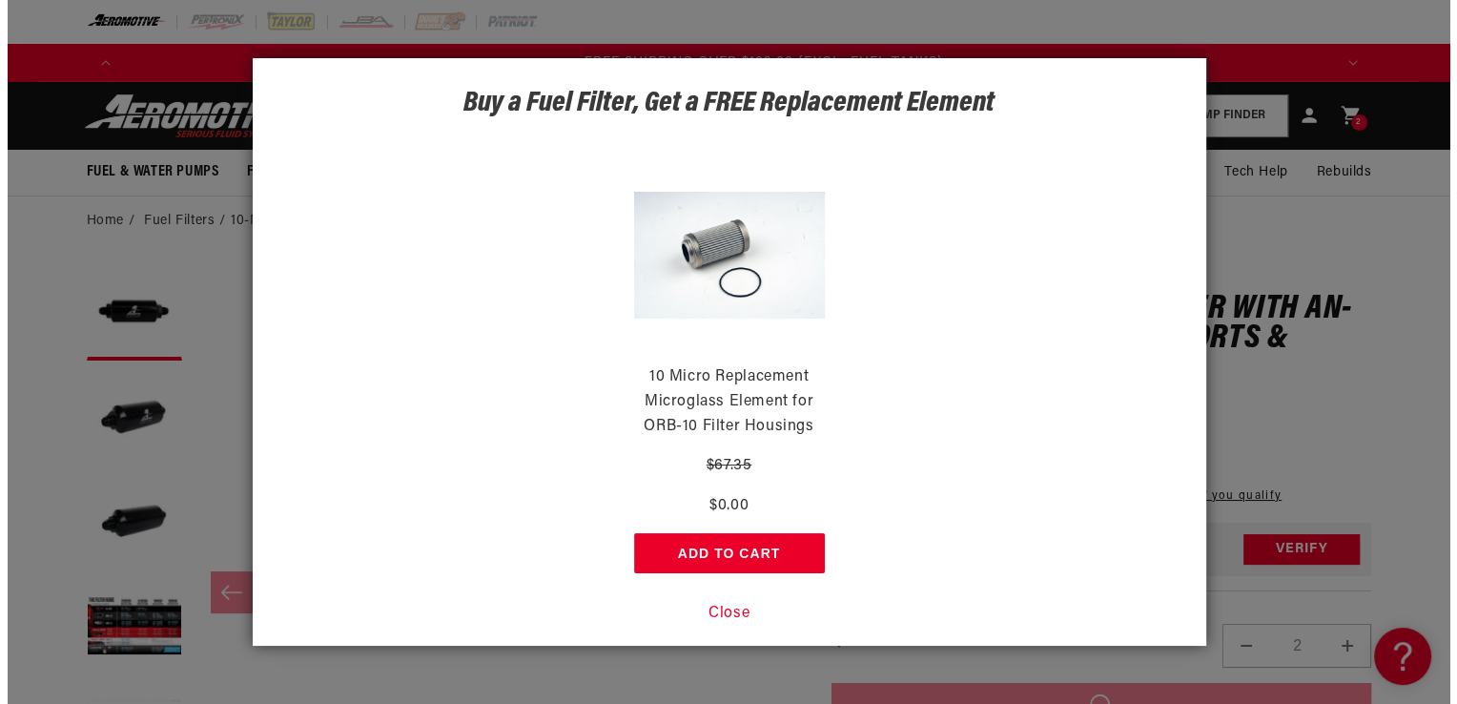
scroll to position [0, 3627]
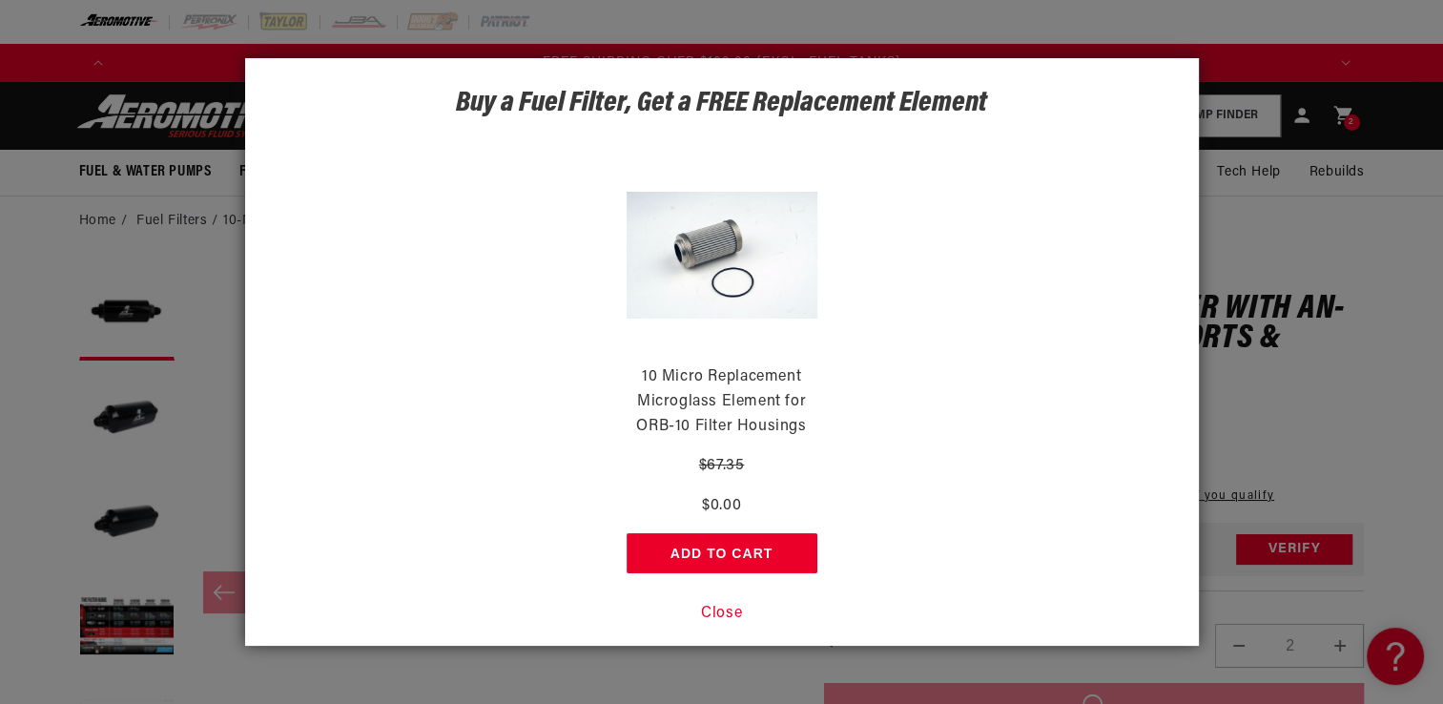
click at [723, 616] on button "Close" at bounding box center [721, 614] width 41 height 25
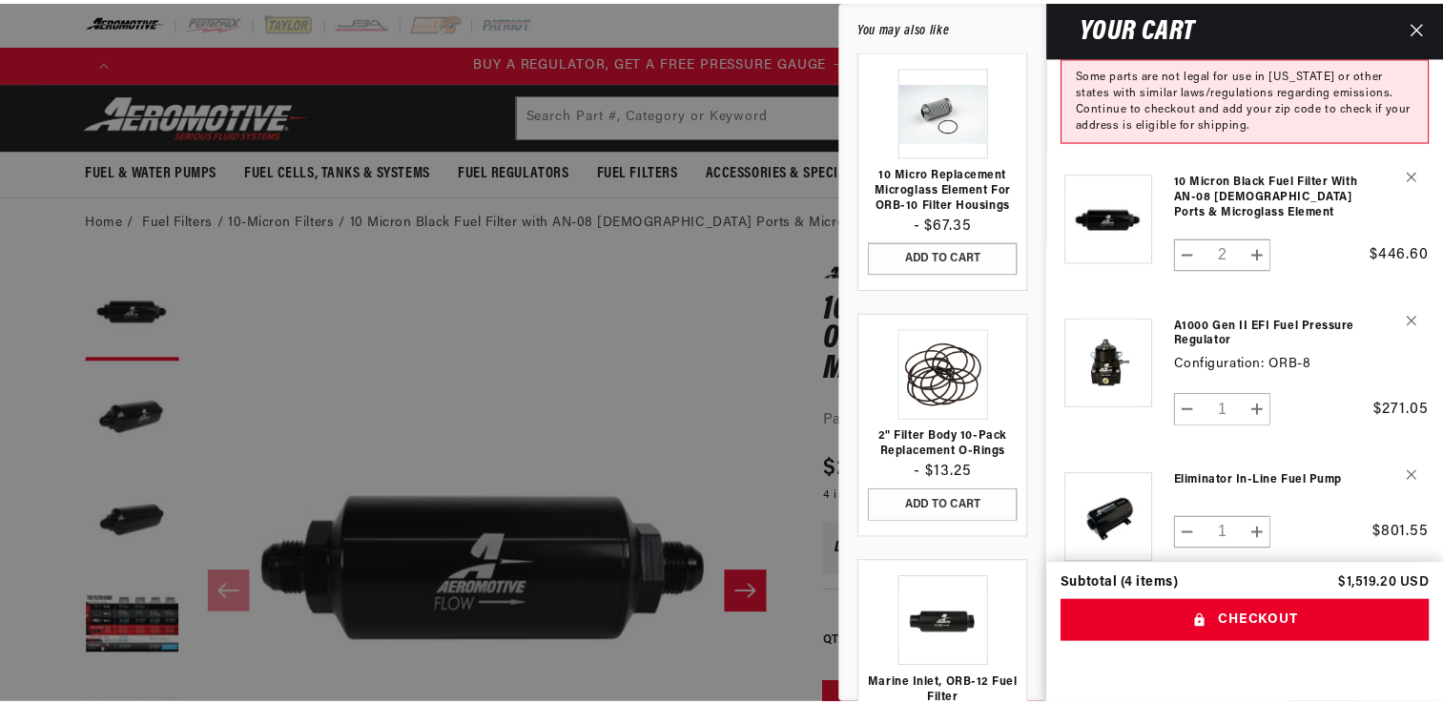
scroll to position [0, 0]
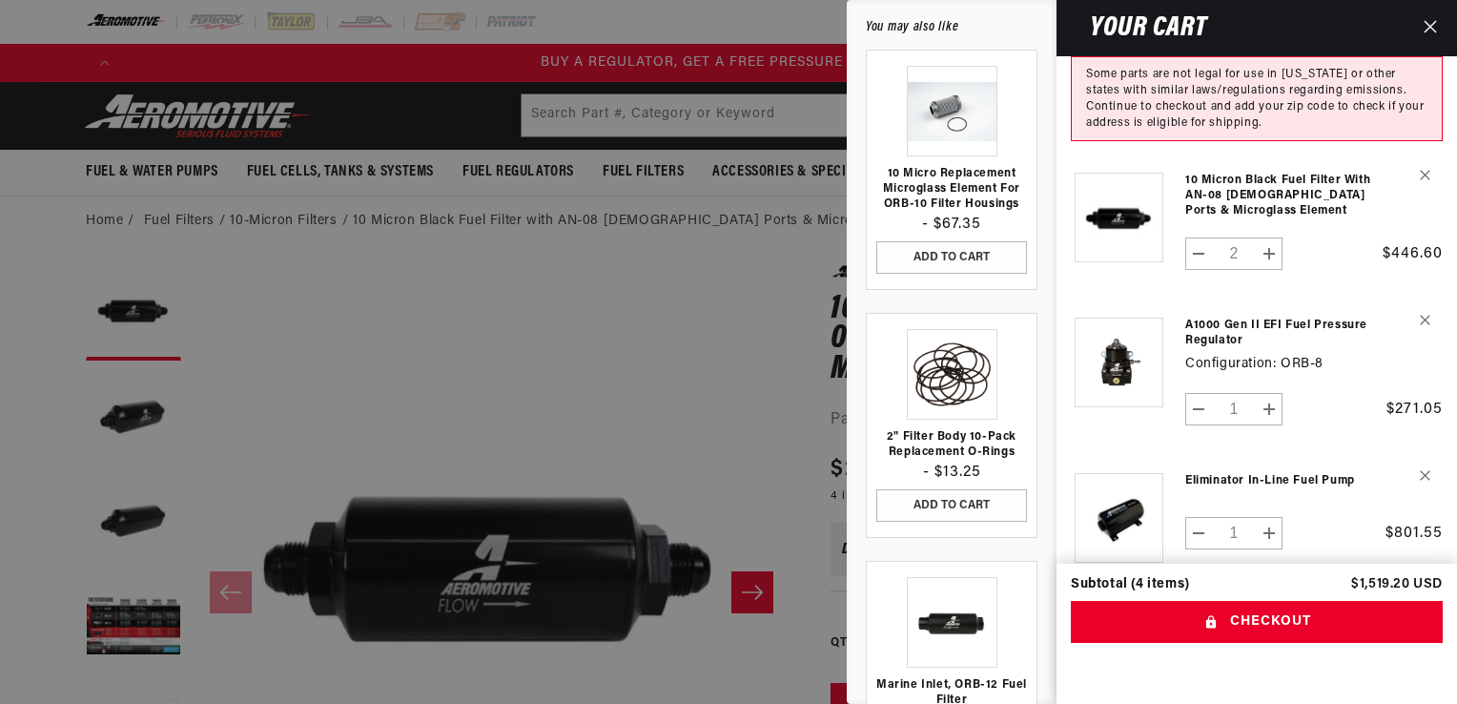
click at [645, 169] on div at bounding box center [728, 352] width 1457 height 704
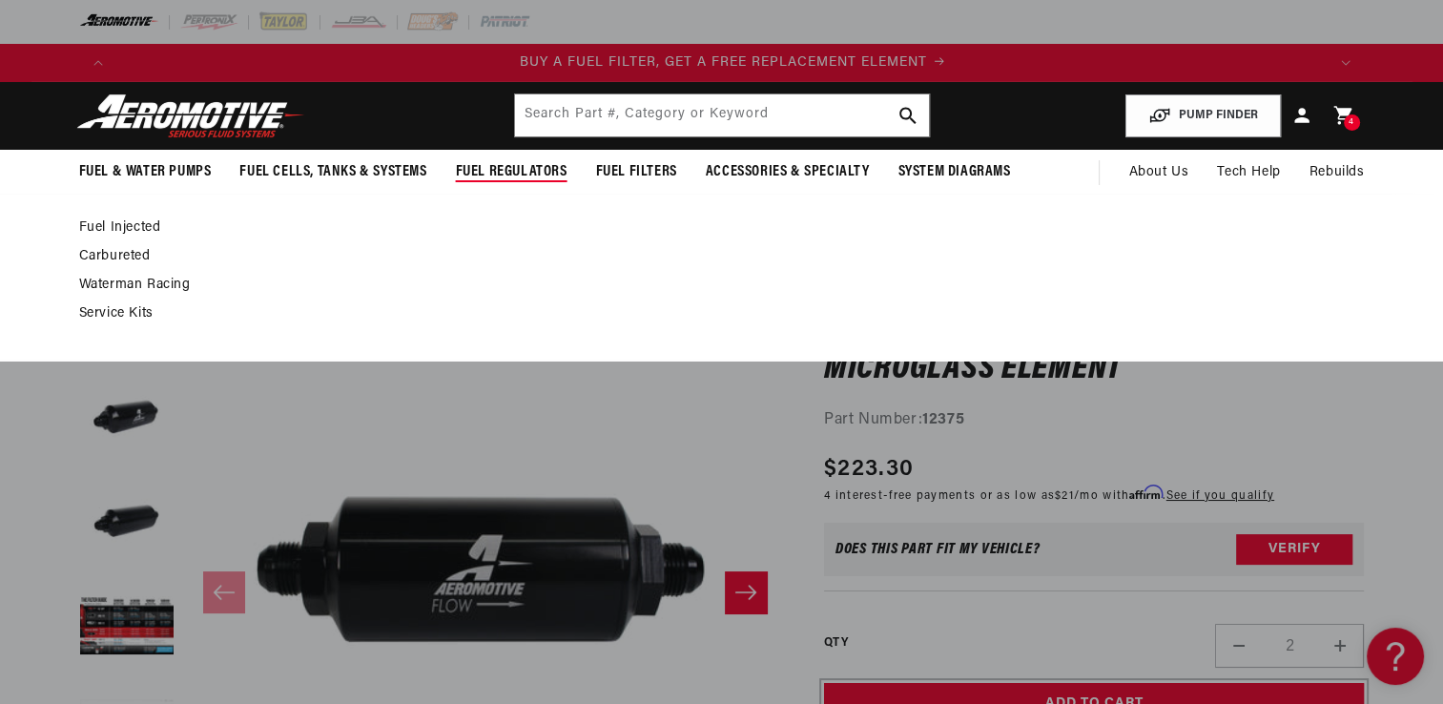
scroll to position [0, 1209]
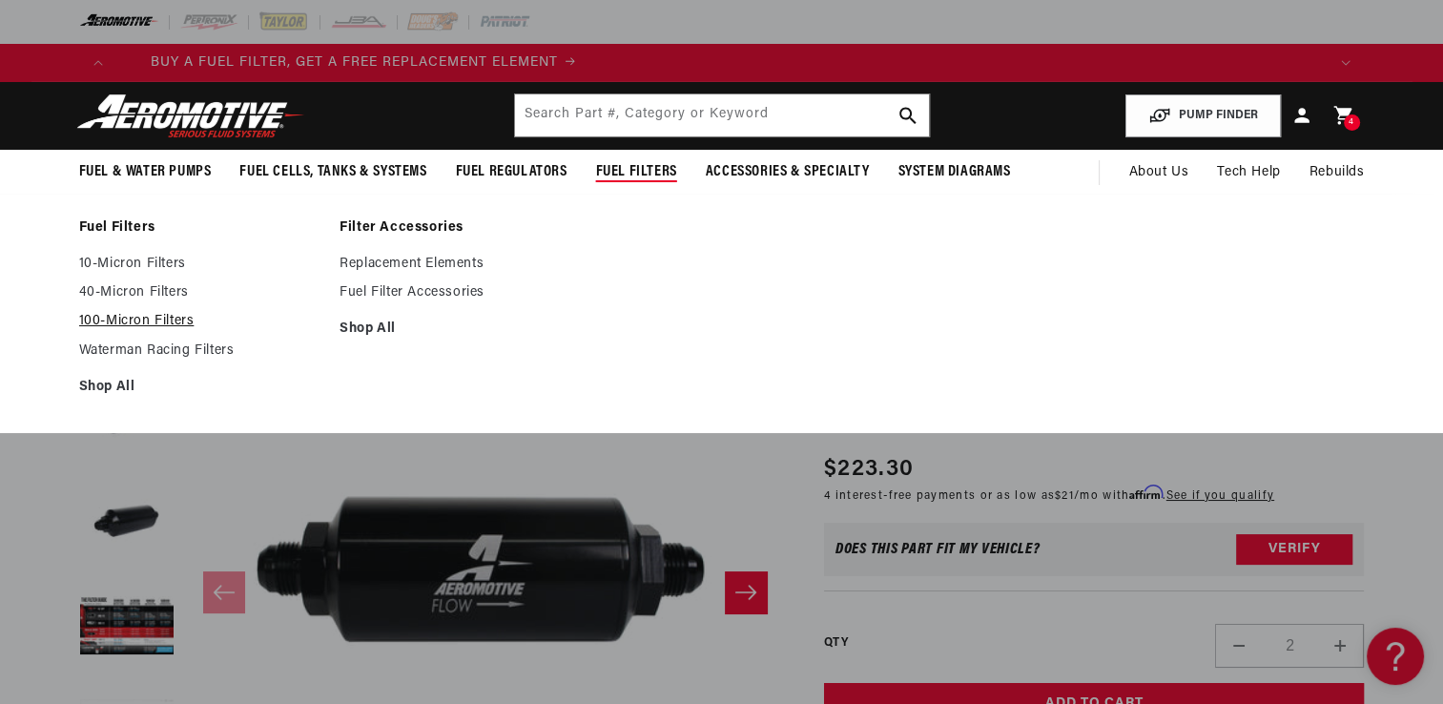
click at [121, 318] on link "100-Micron Filters" at bounding box center [200, 321] width 242 height 17
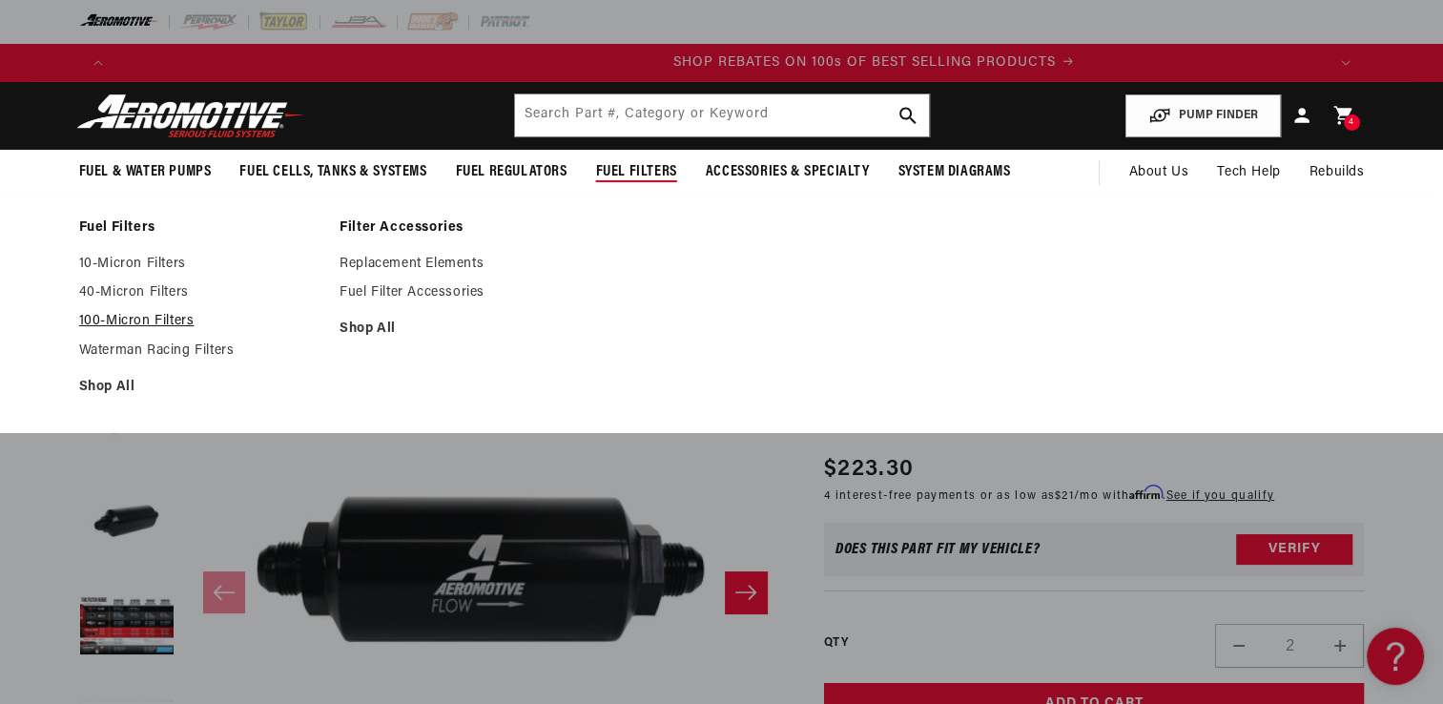
scroll to position [0, 2407]
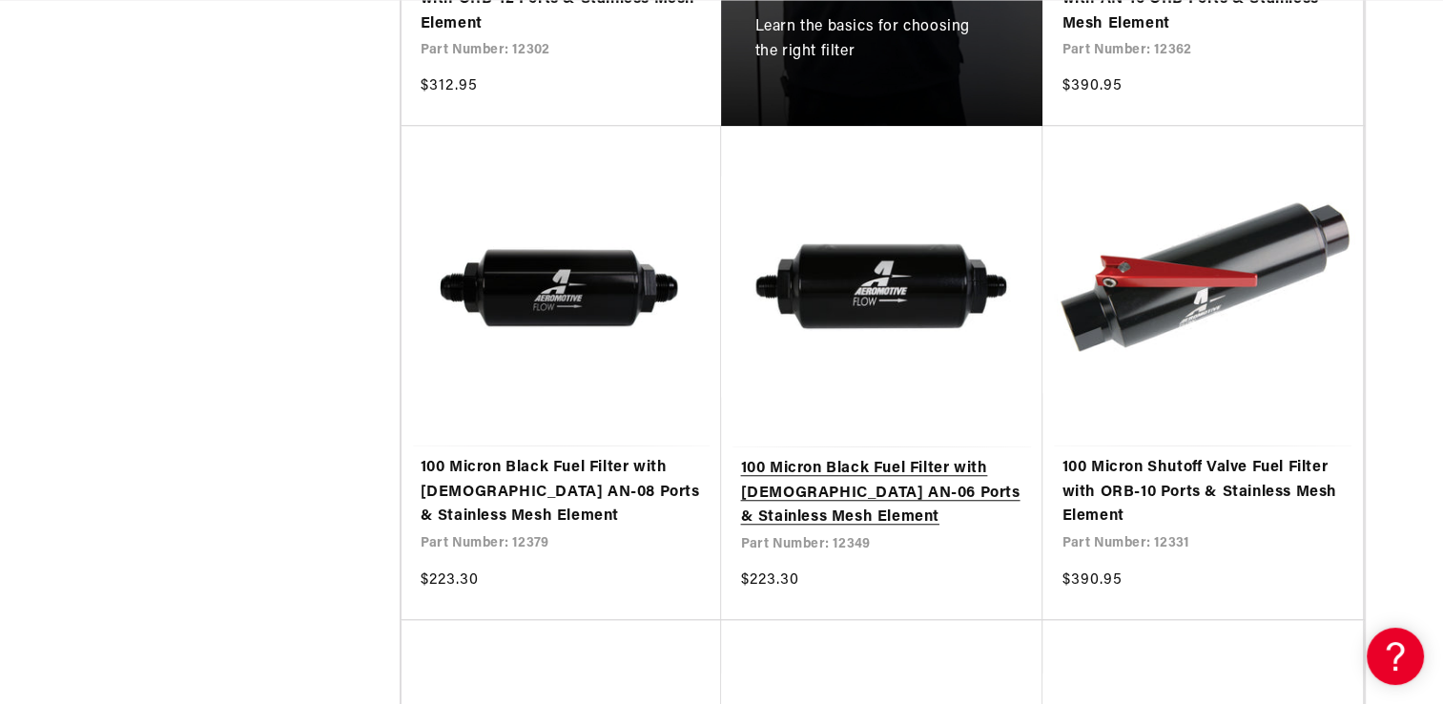
scroll to position [0, 2418]
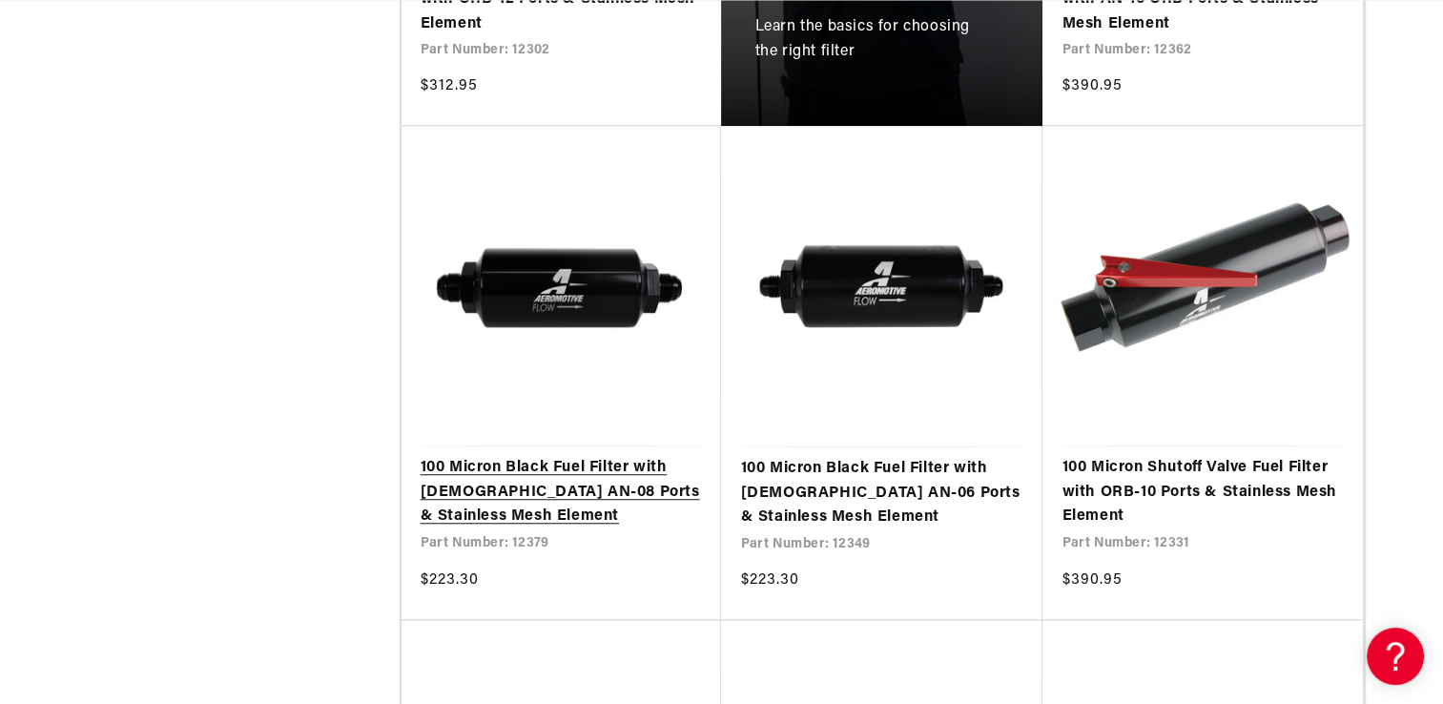
click at [554, 496] on link "100 Micron Black Fuel Filter with [DEMOGRAPHIC_DATA] AN-08 Ports & Stainless Me…" at bounding box center [561, 492] width 282 height 73
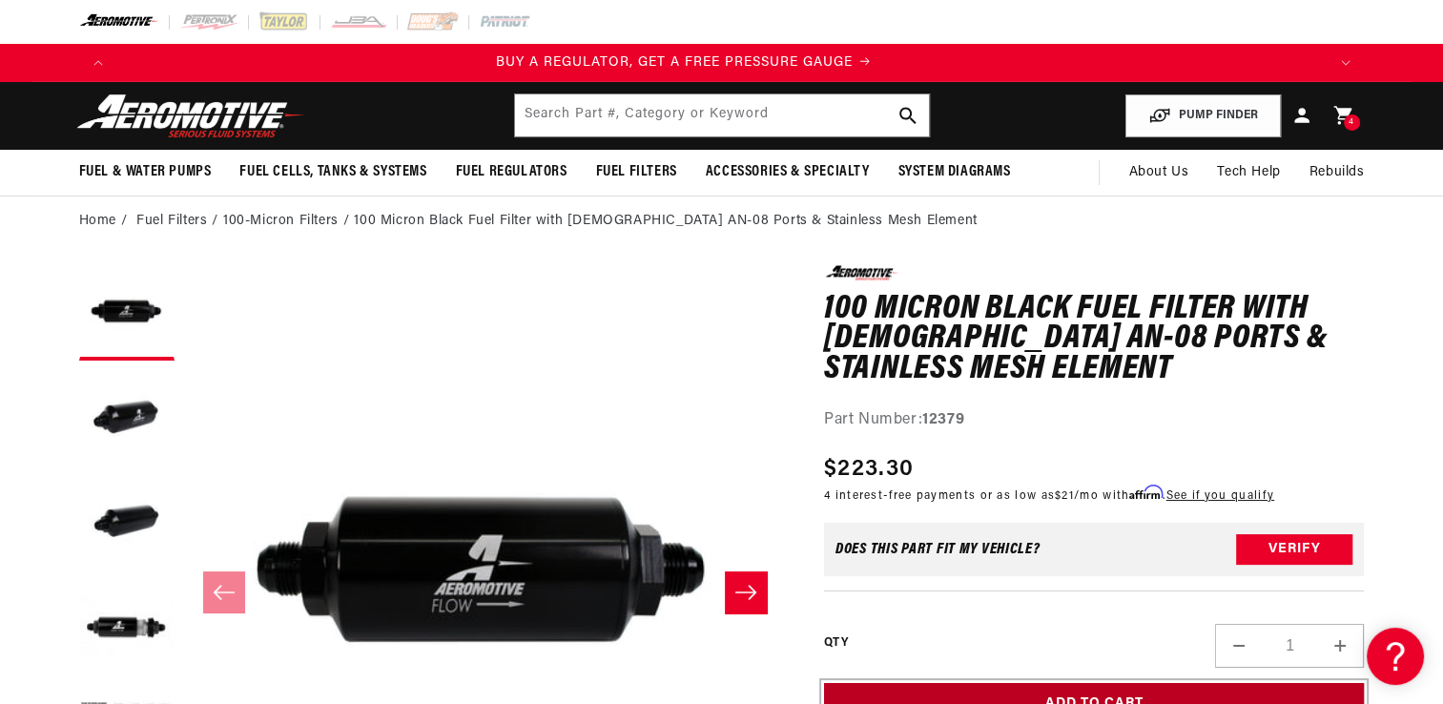
click at [1079, 688] on button "Add to Cart" at bounding box center [1094, 704] width 541 height 43
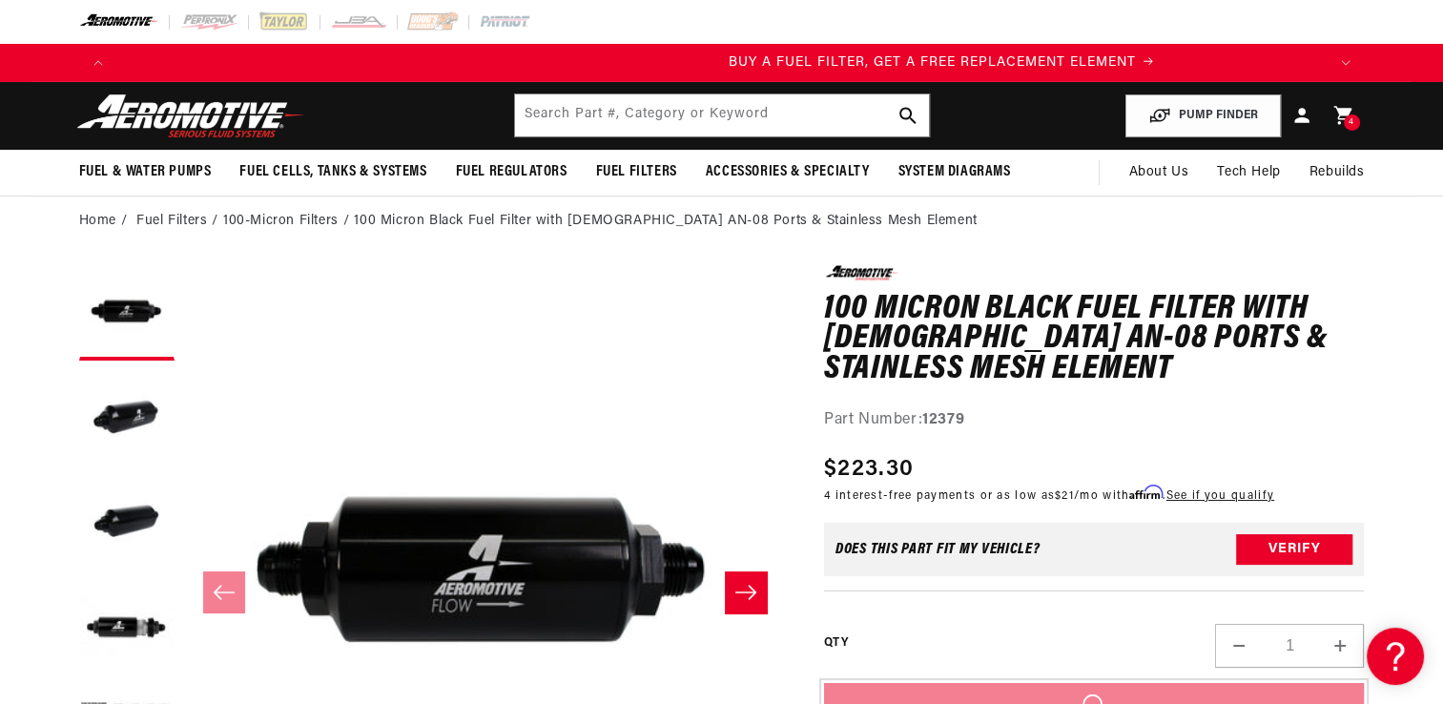
scroll to position [0, 1209]
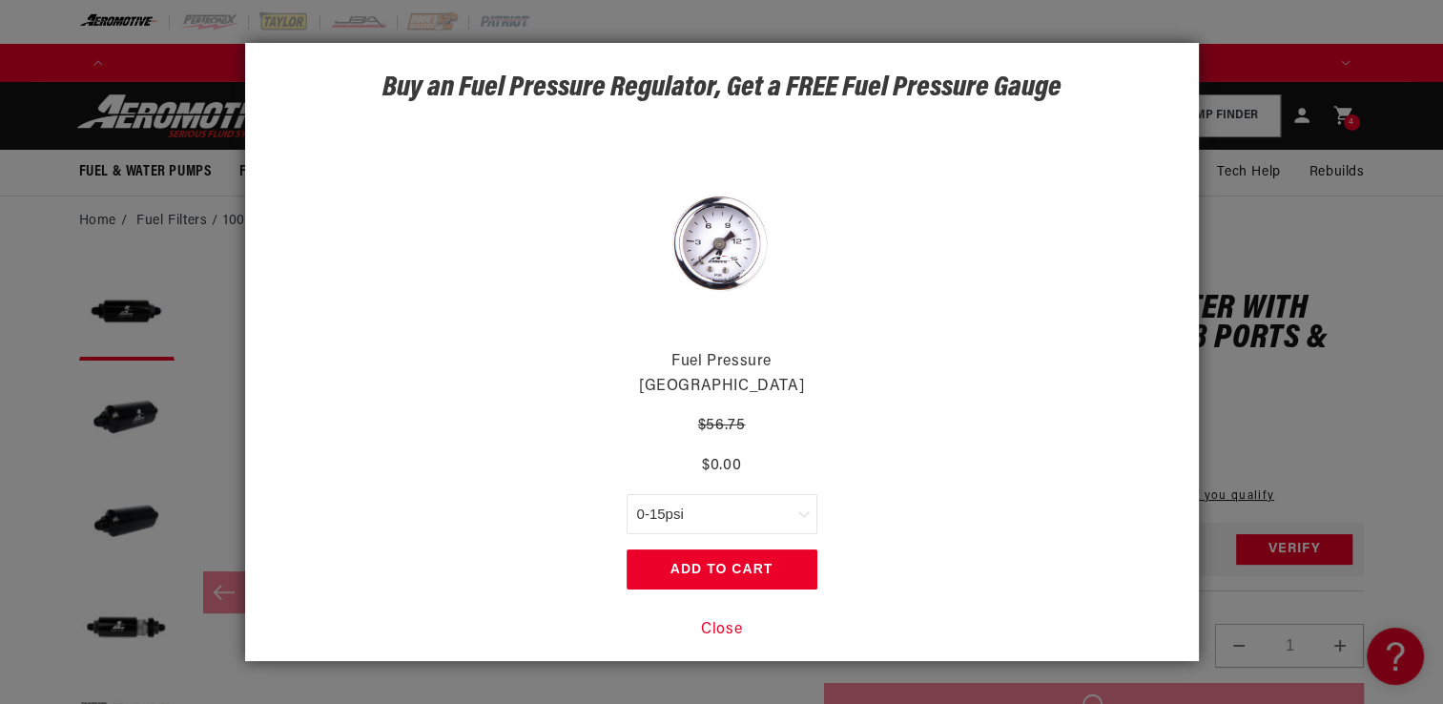
click at [727, 619] on button "Close" at bounding box center [721, 630] width 41 height 25
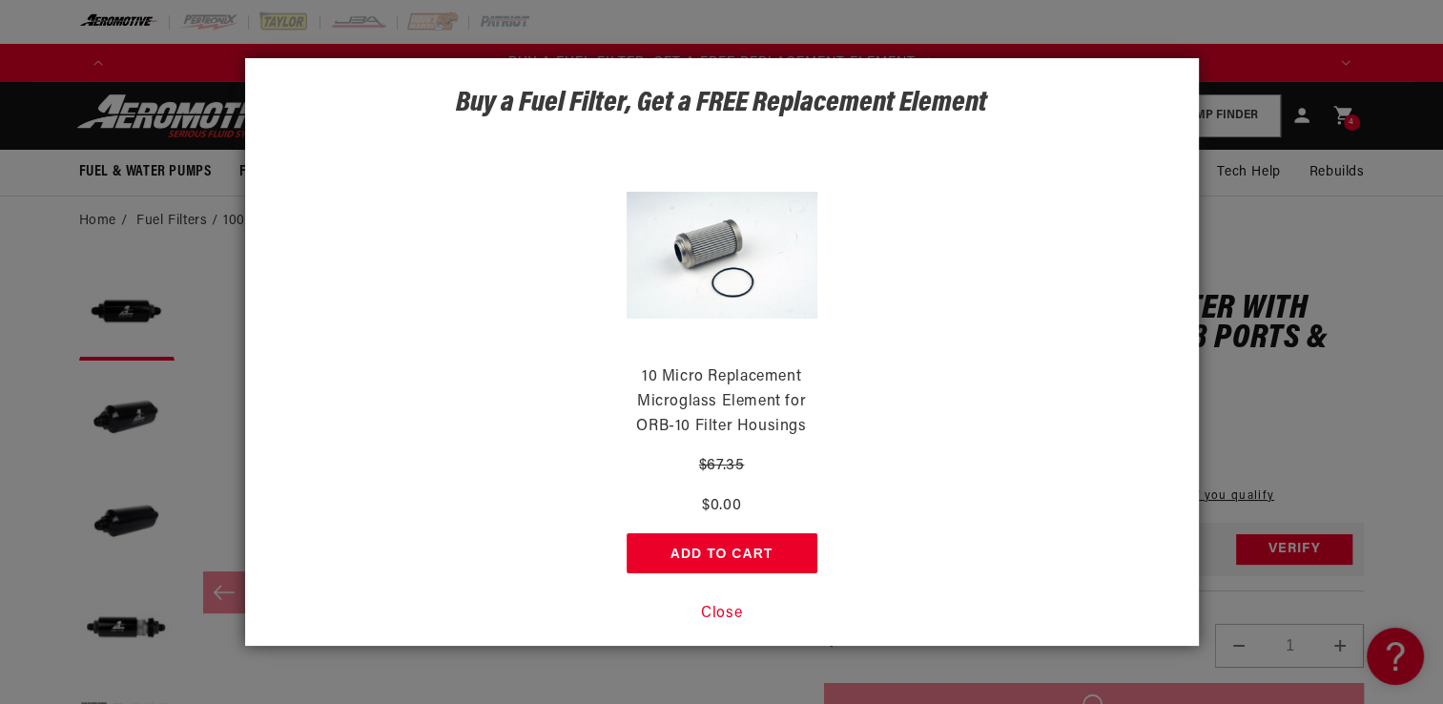
click at [731, 613] on button "Close" at bounding box center [721, 614] width 41 height 25
click at [727, 616] on button "Close" at bounding box center [721, 614] width 41 height 25
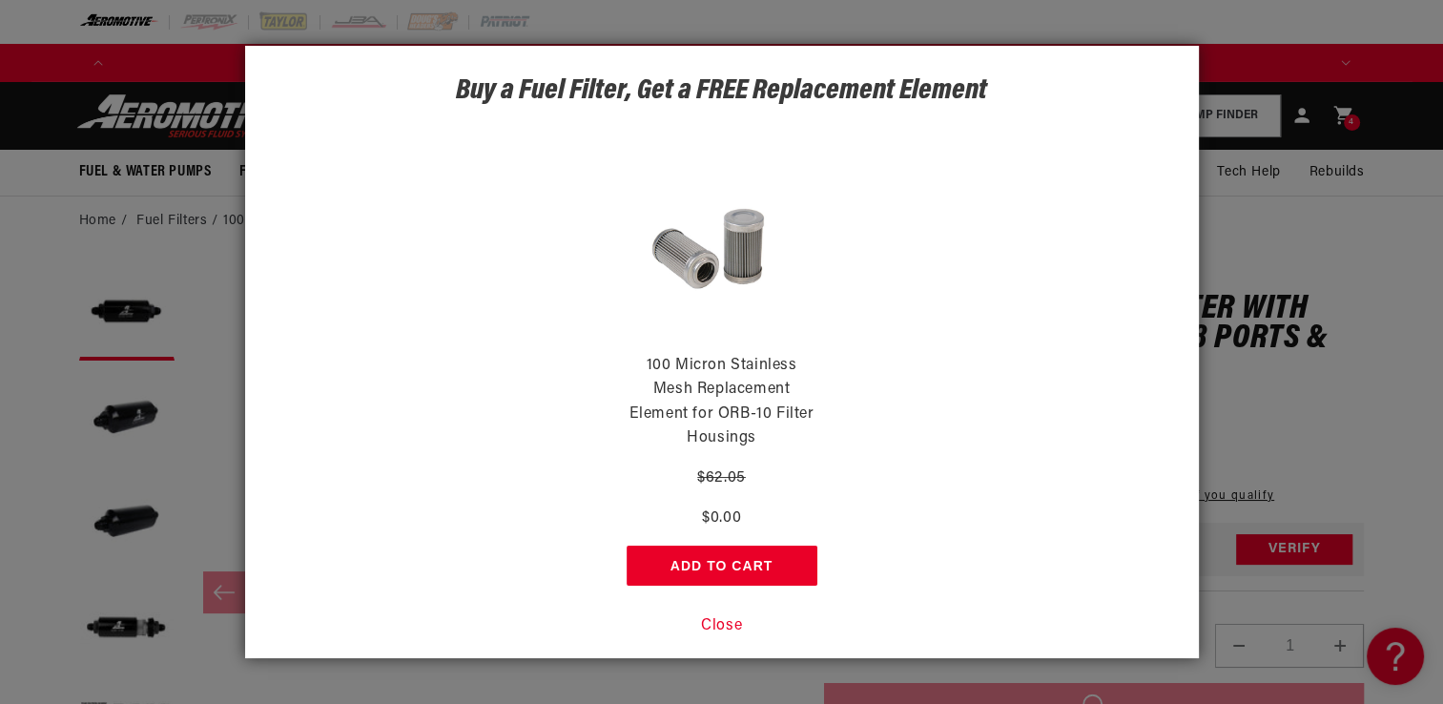
click at [727, 620] on button "Close" at bounding box center [721, 626] width 41 height 25
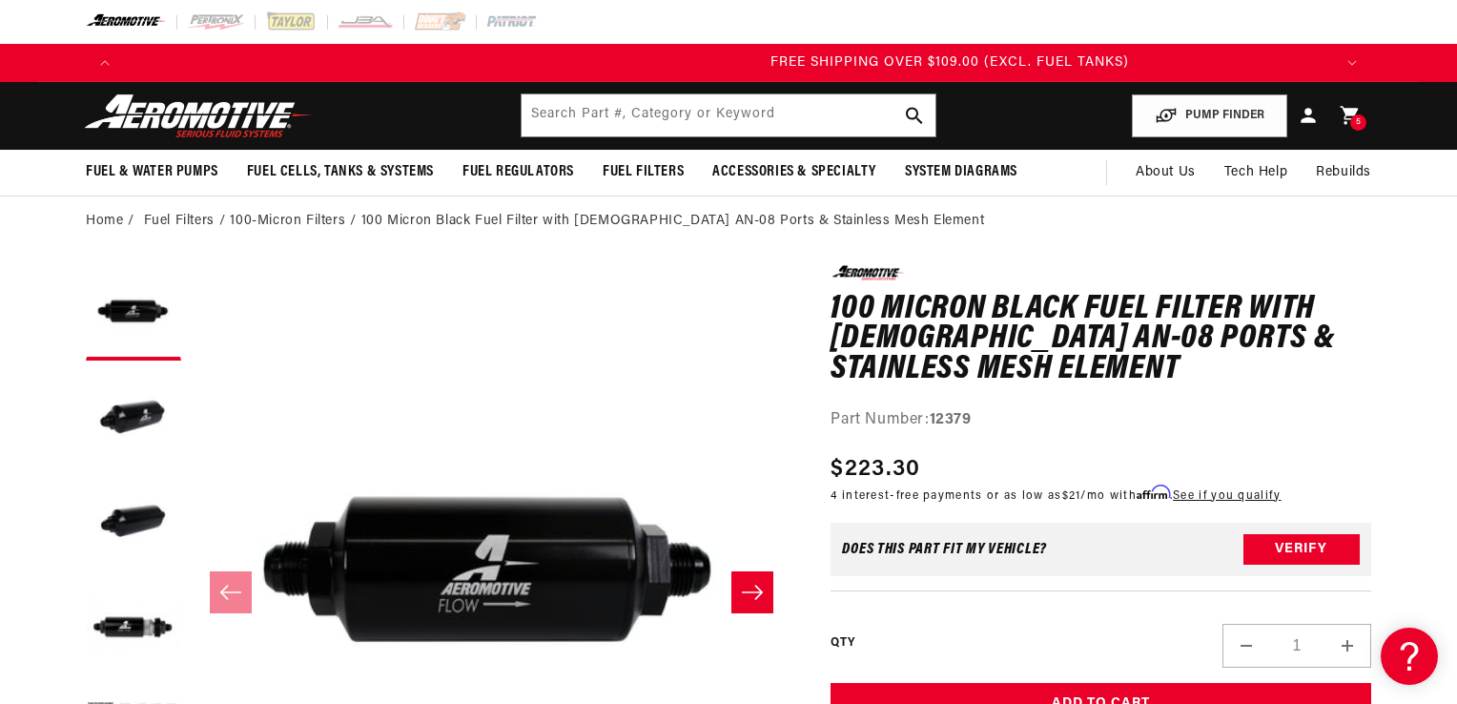
scroll to position [0, 3627]
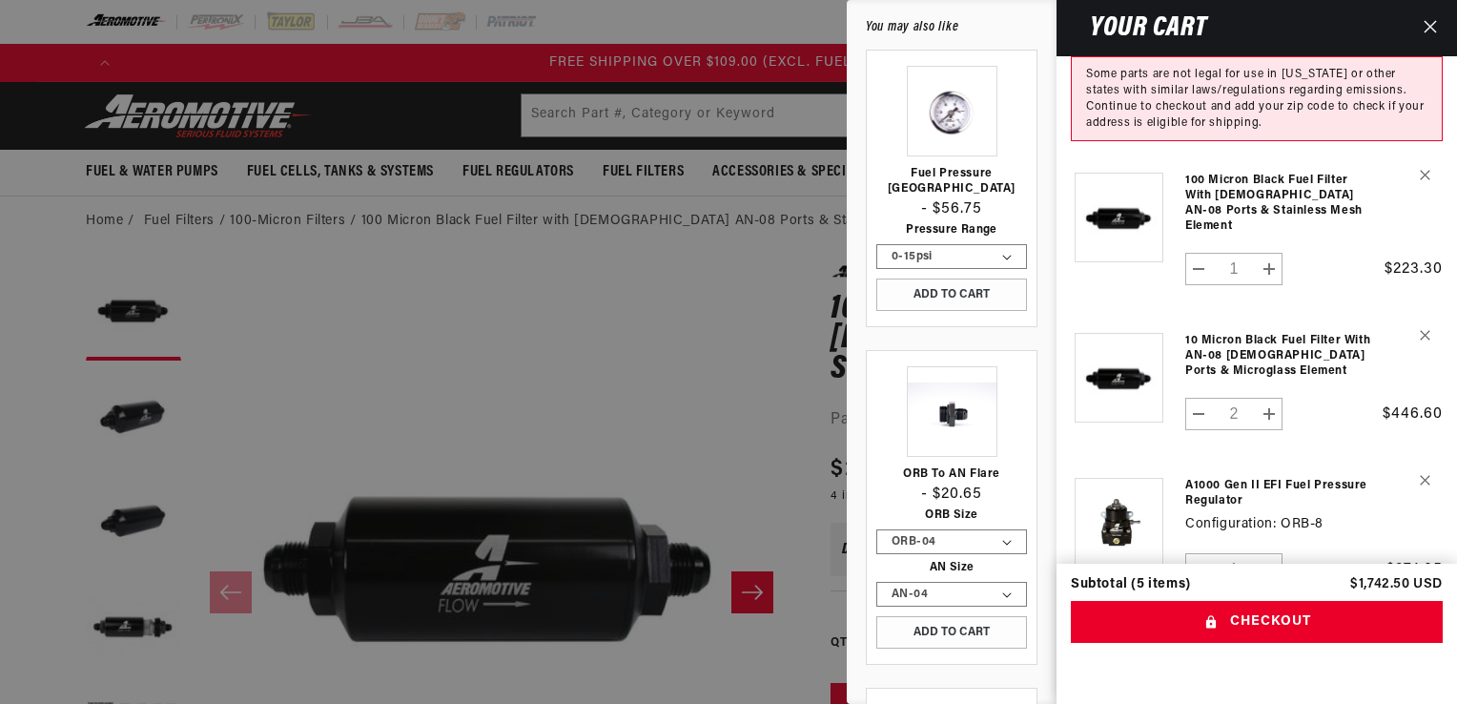
click at [345, 169] on div at bounding box center [728, 352] width 1457 height 704
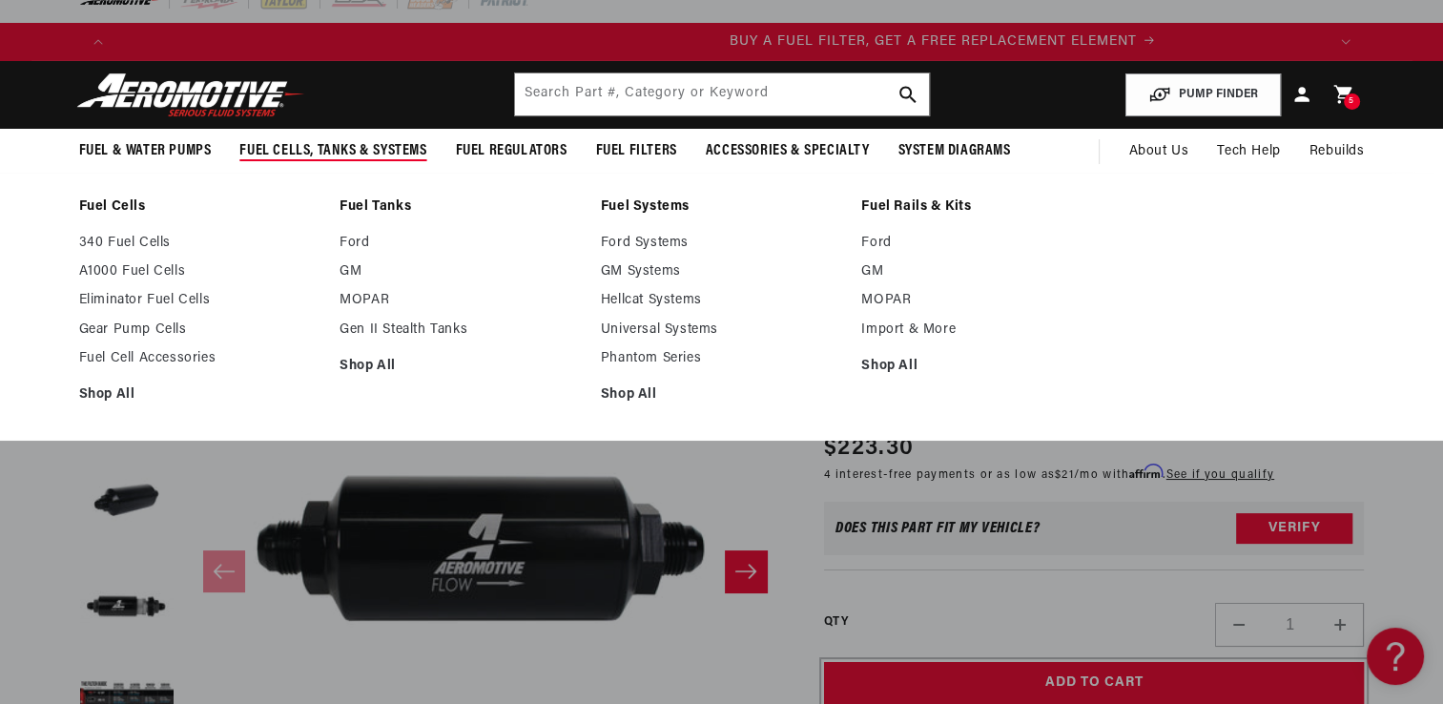
scroll to position [0, 1209]
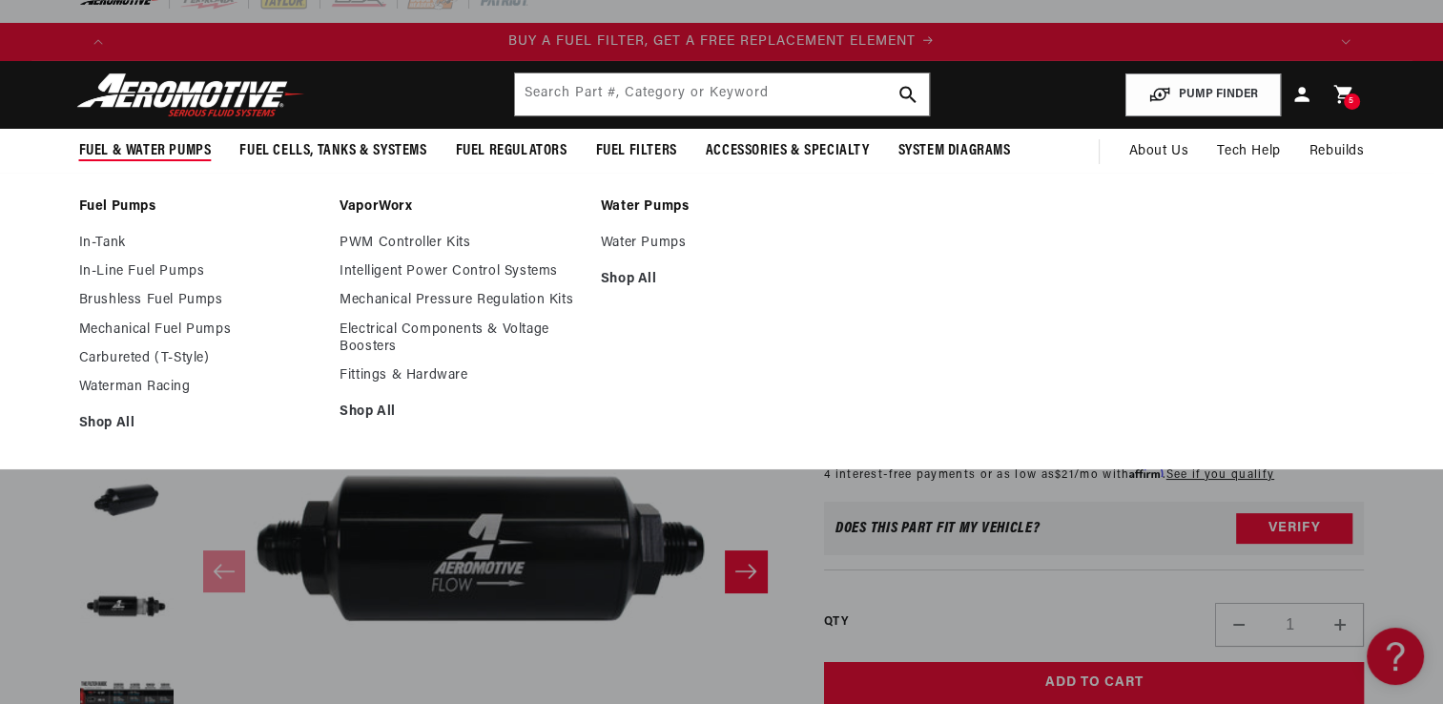
click at [164, 151] on span "Fuel & Water Pumps" at bounding box center [145, 151] width 133 height 20
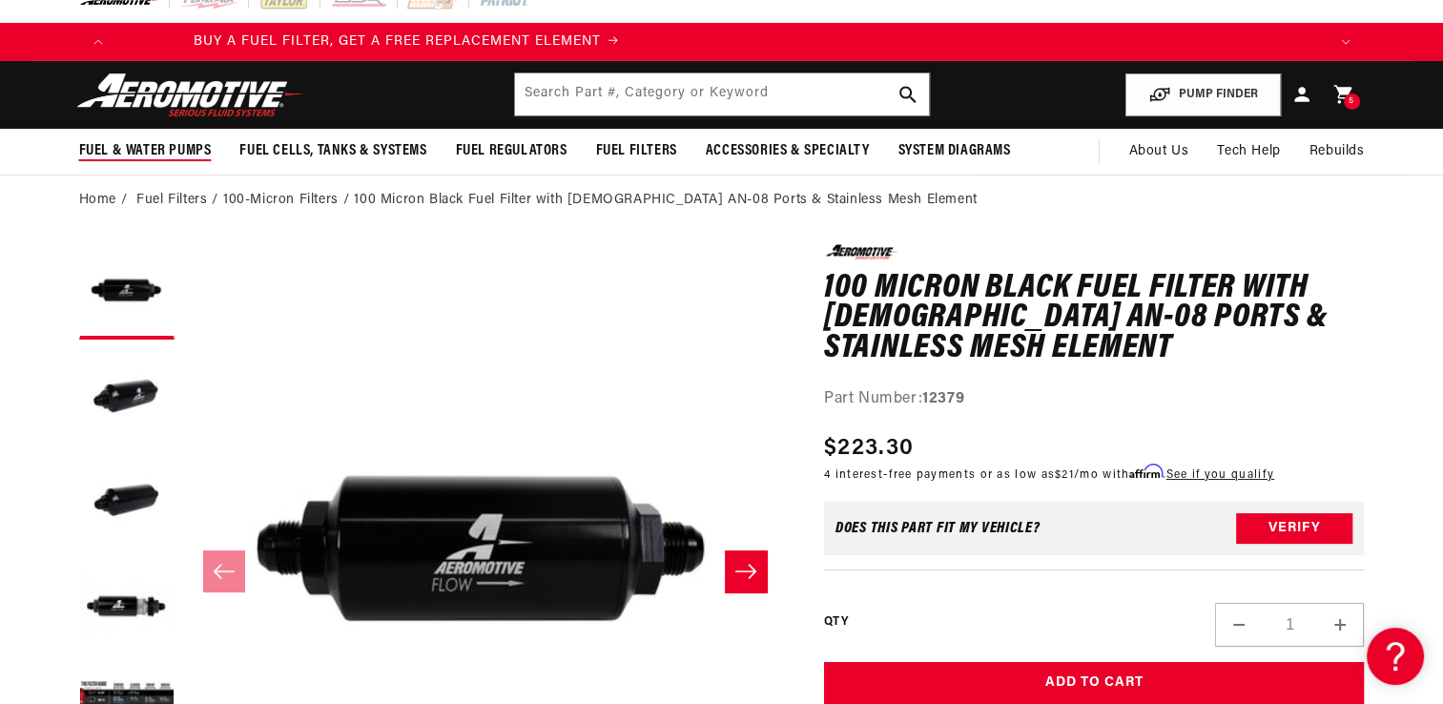
click at [164, 151] on span "Fuel & Water Pumps" at bounding box center [145, 151] width 133 height 20
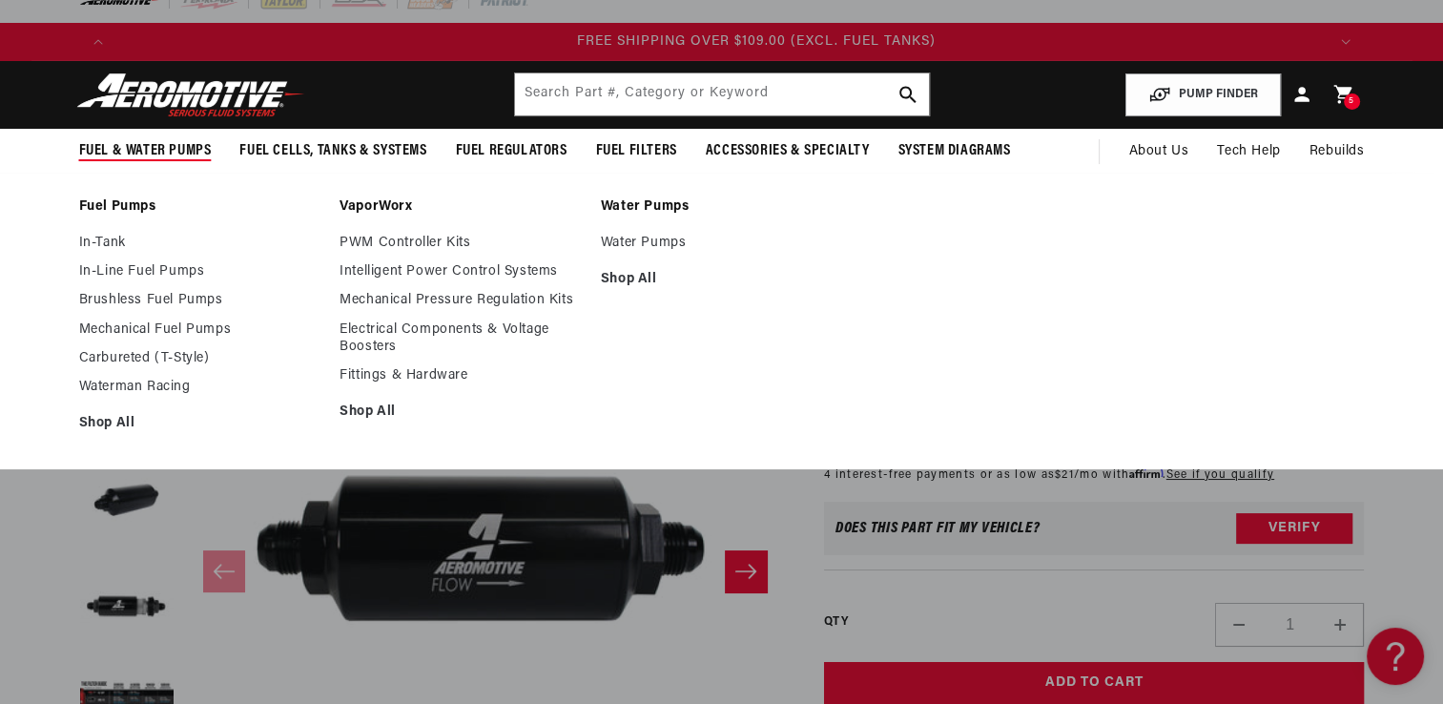
scroll to position [0, 3627]
click at [390, 374] on link "Fittings & Hardware" at bounding box center [460, 375] width 242 height 17
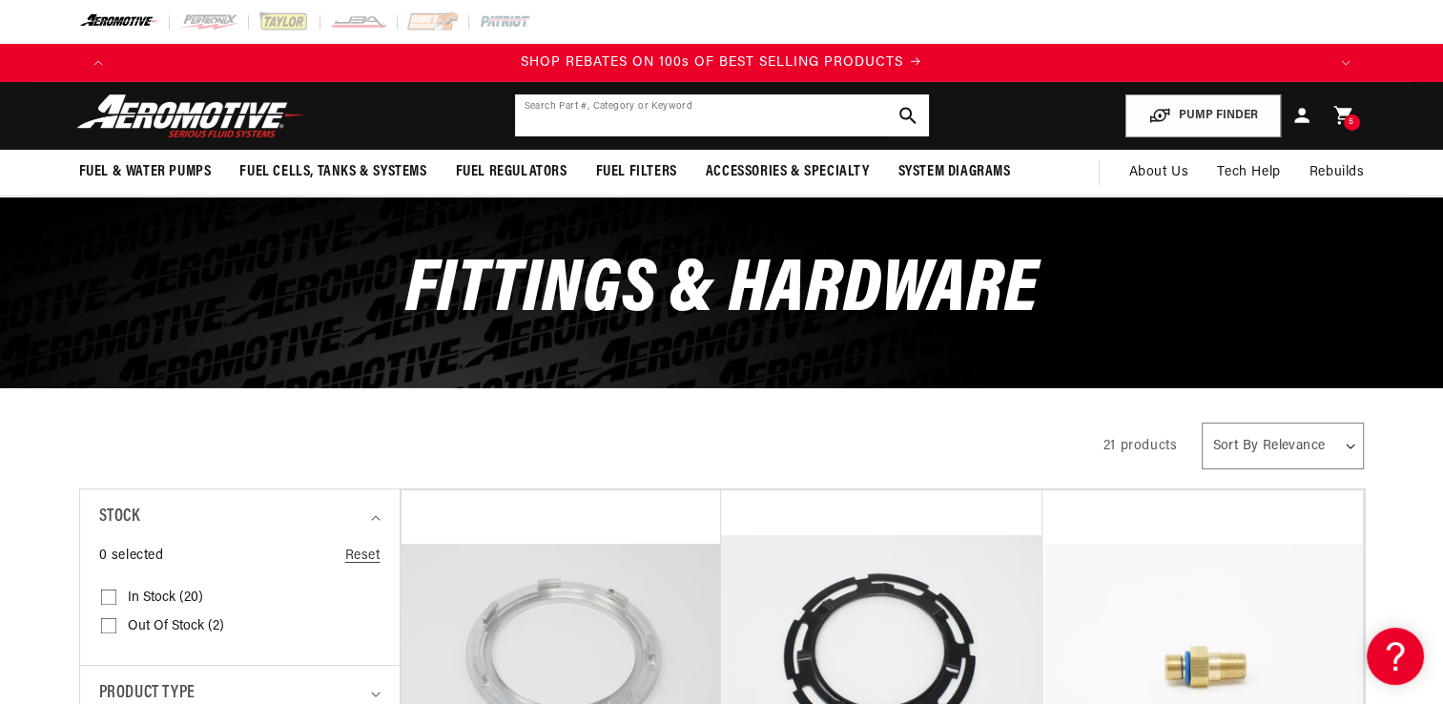
click at [845, 113] on input "text" at bounding box center [722, 115] width 414 height 42
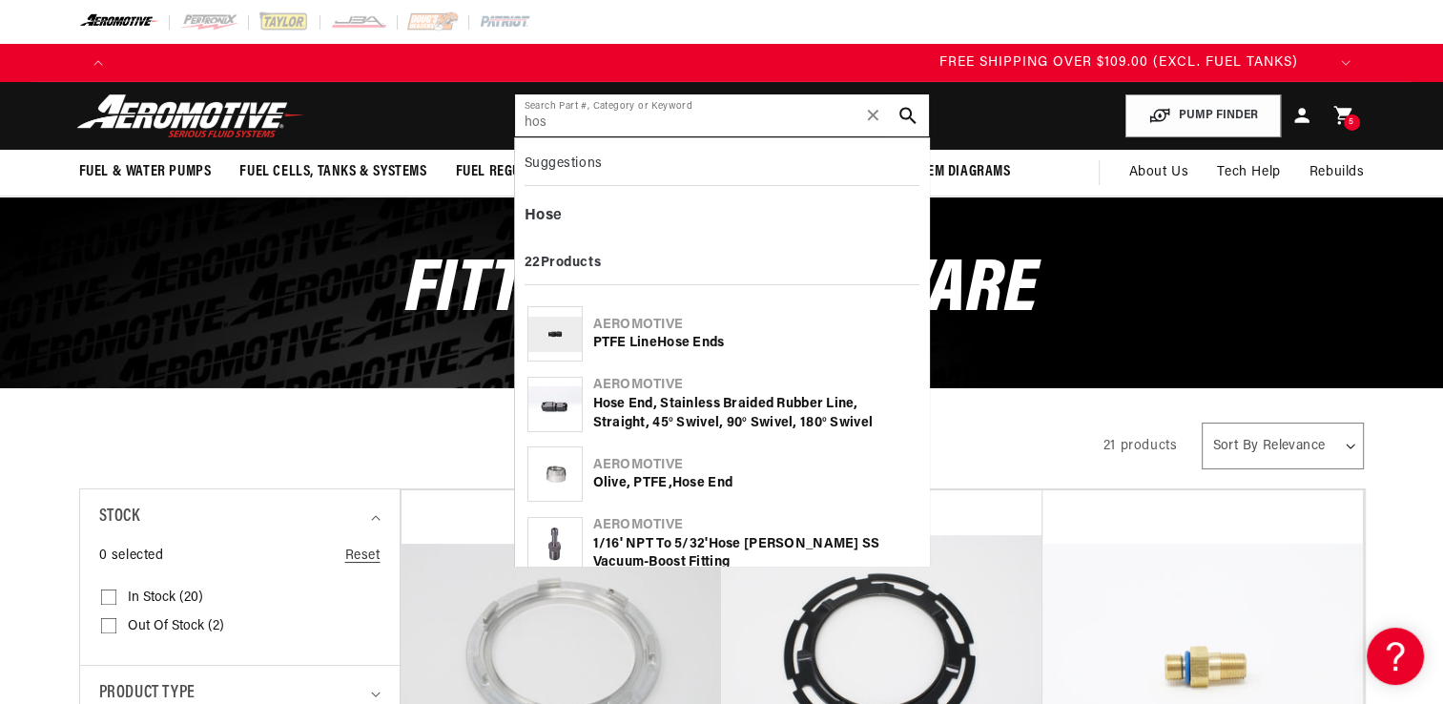
scroll to position [0, 3627]
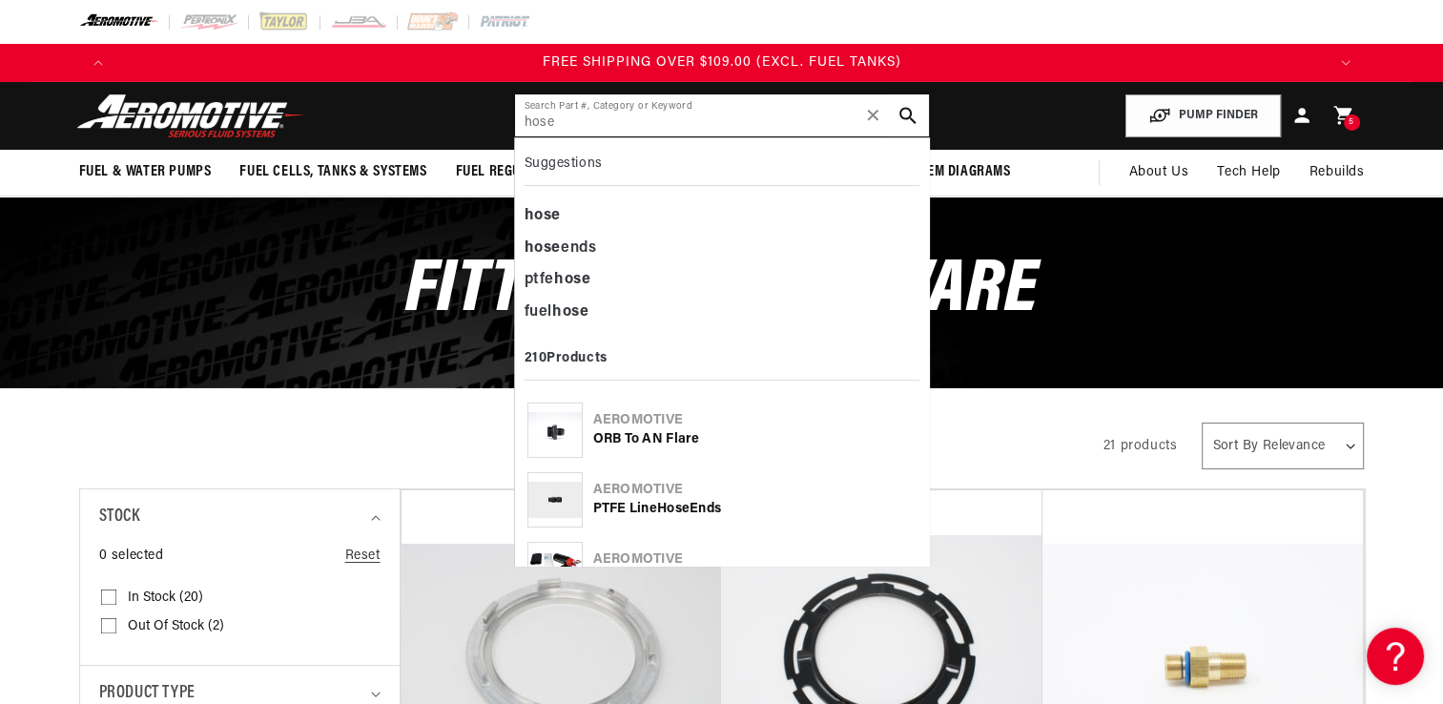
type input "hose"
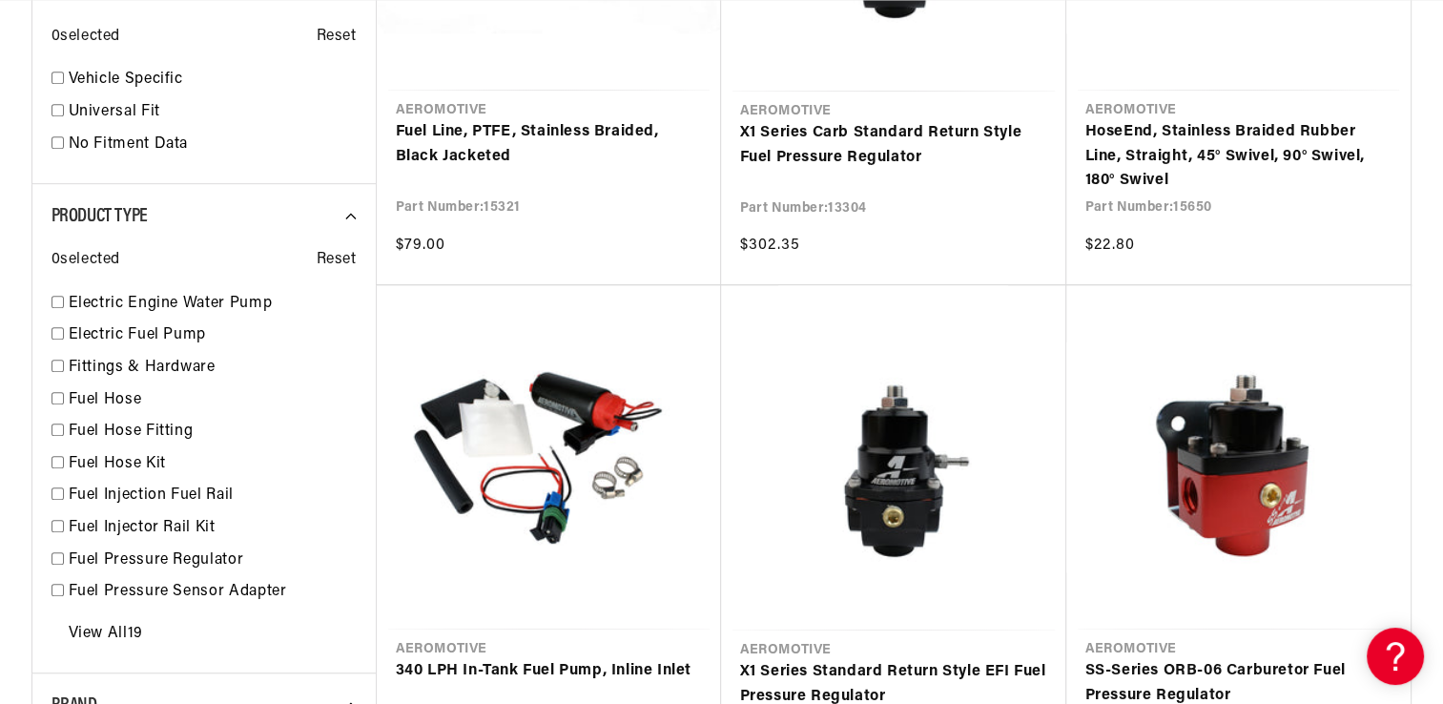
scroll to position [0, 1209]
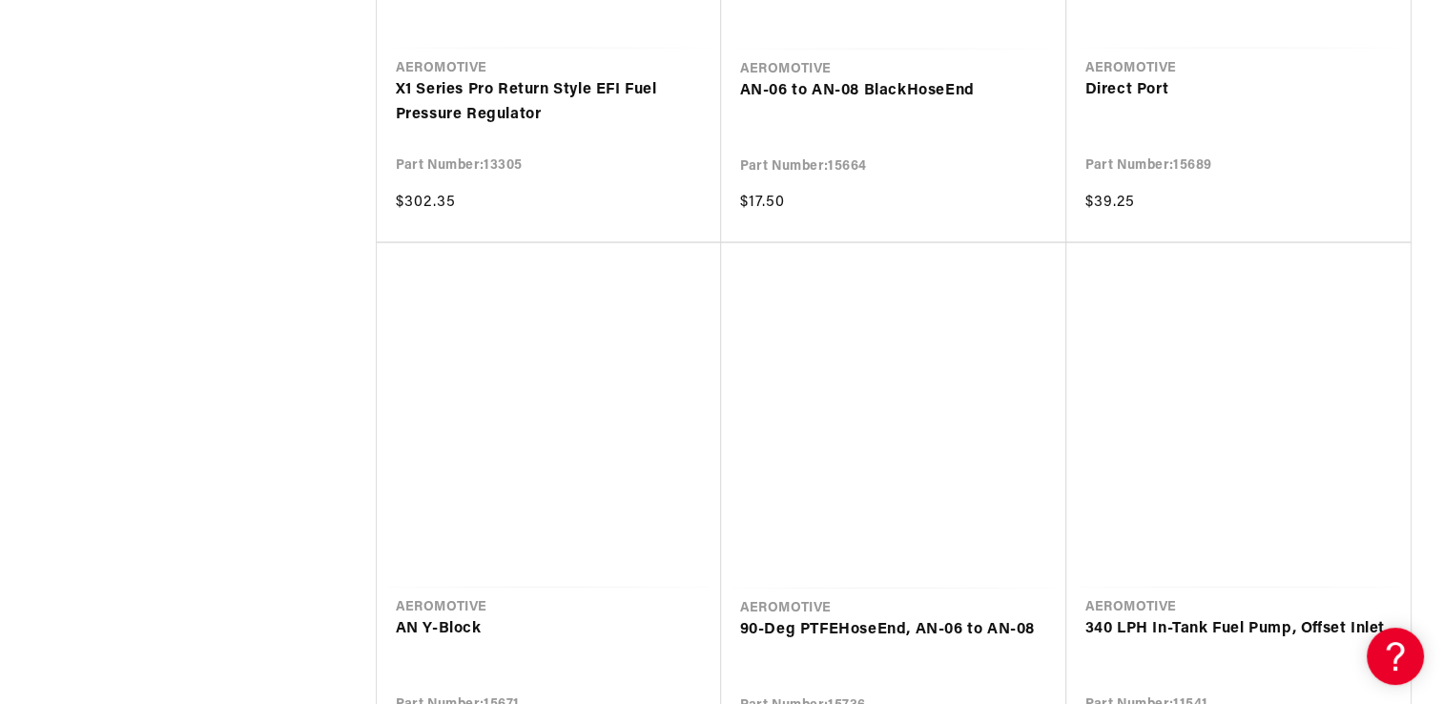
scroll to position [3959, 0]
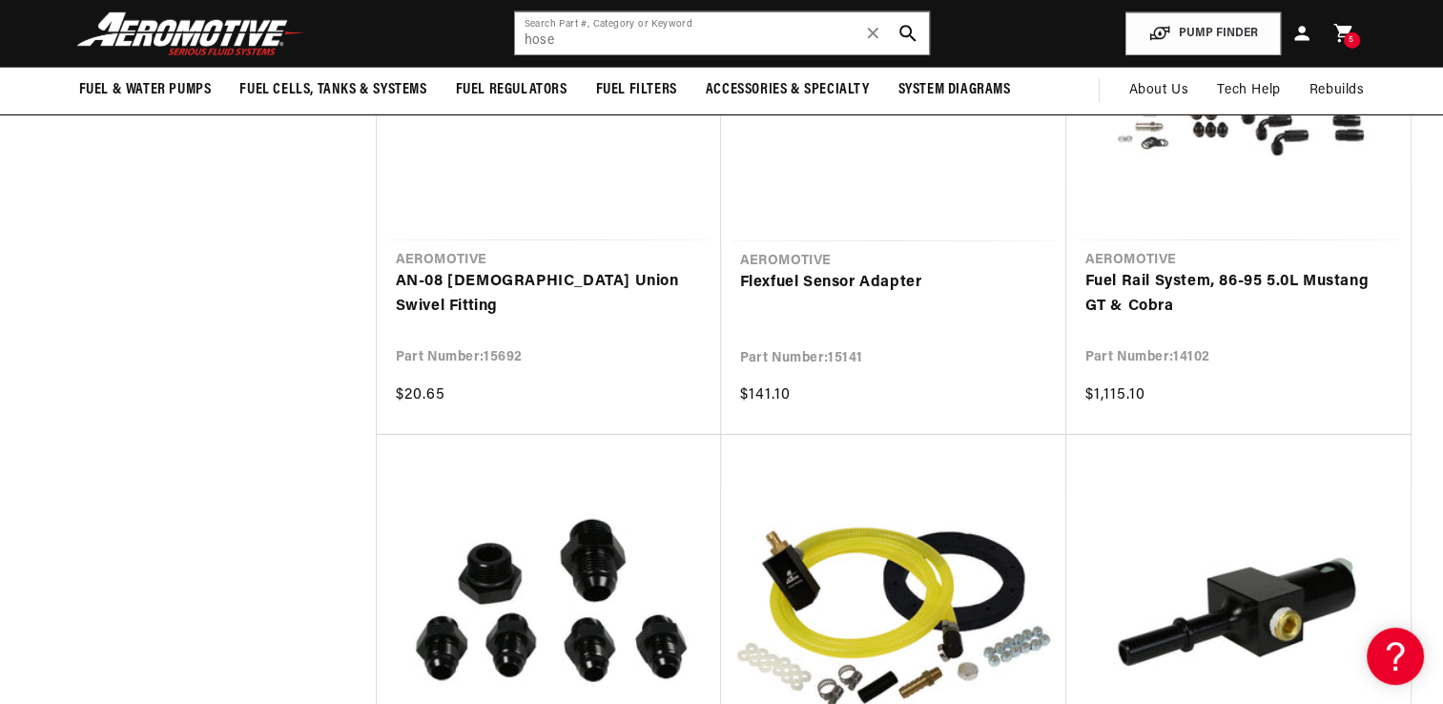
scroll to position [6058, 0]
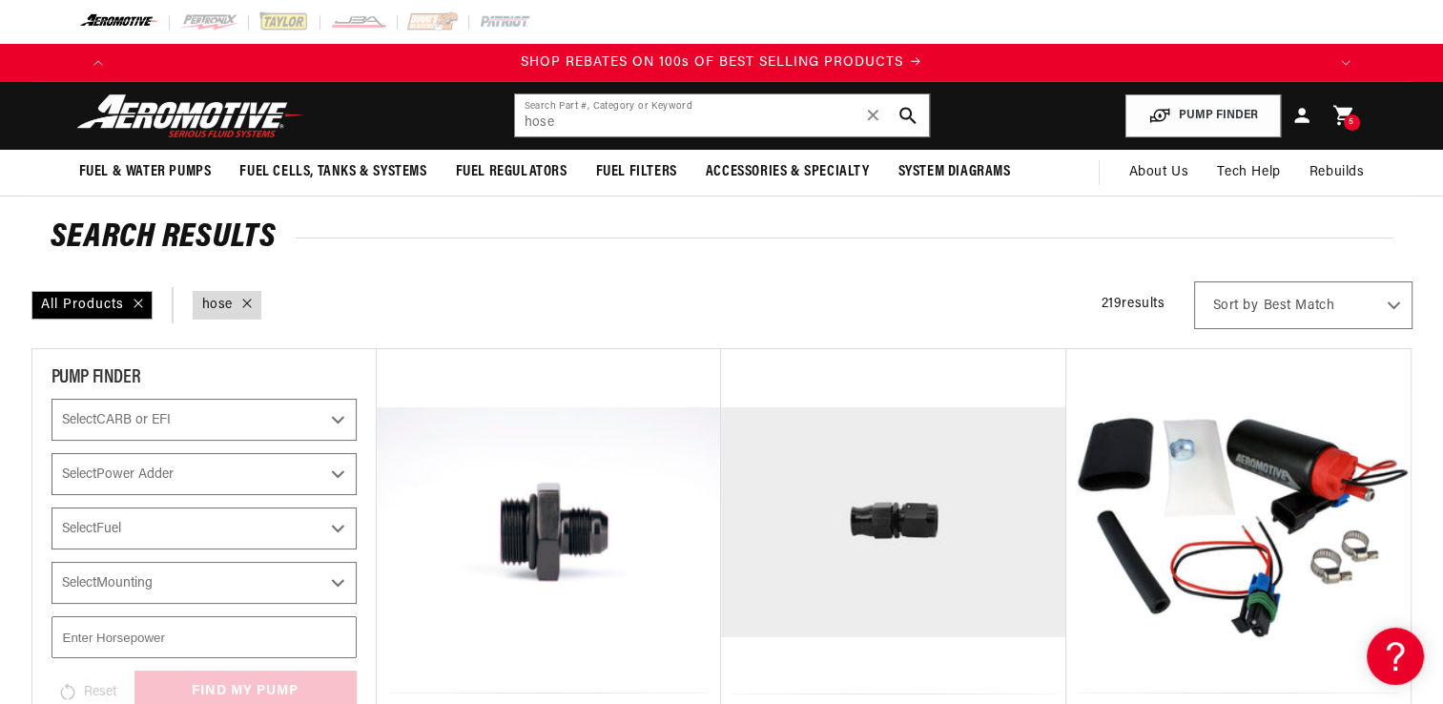
click at [1351, 117] on span "5" at bounding box center [1351, 122] width 6 height 16
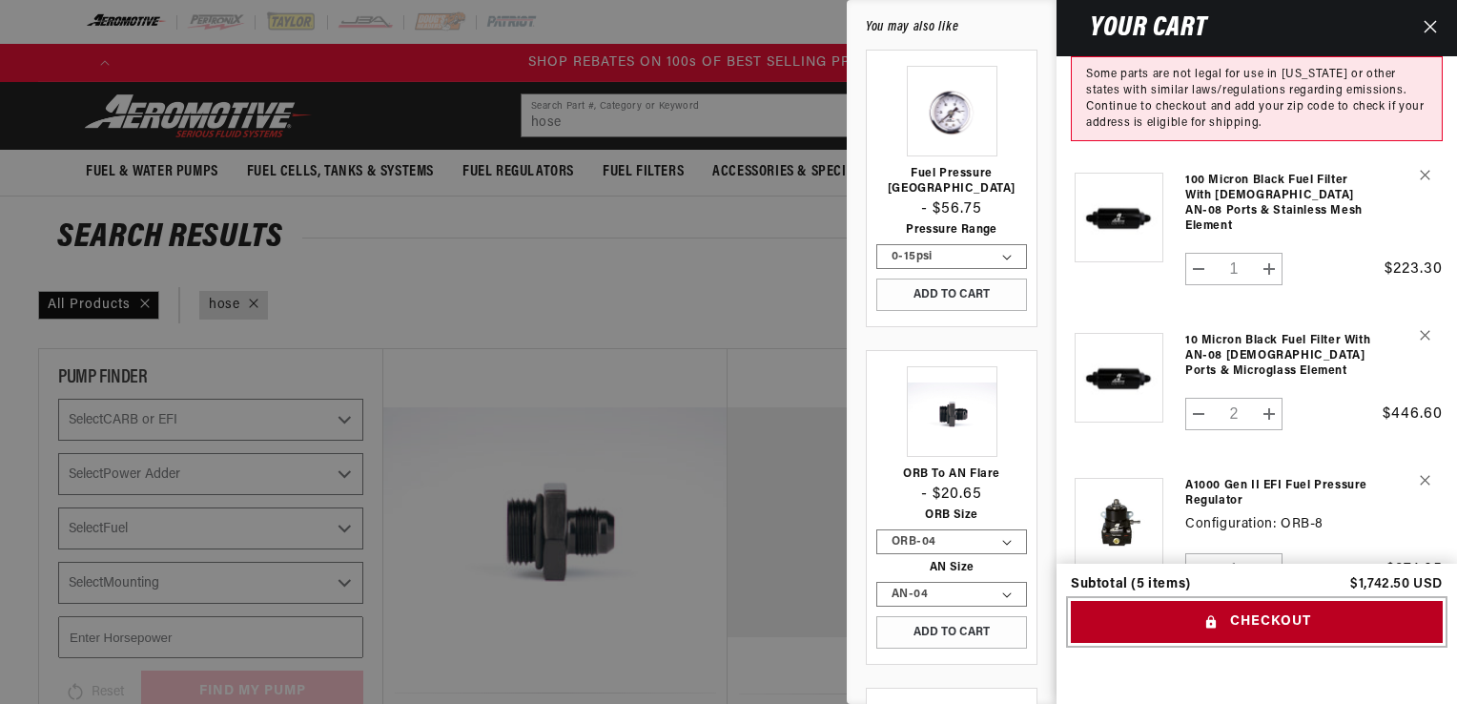
click at [1161, 628] on button "Checkout" at bounding box center [1257, 622] width 372 height 43
